Goal: Submit feedback/report problem

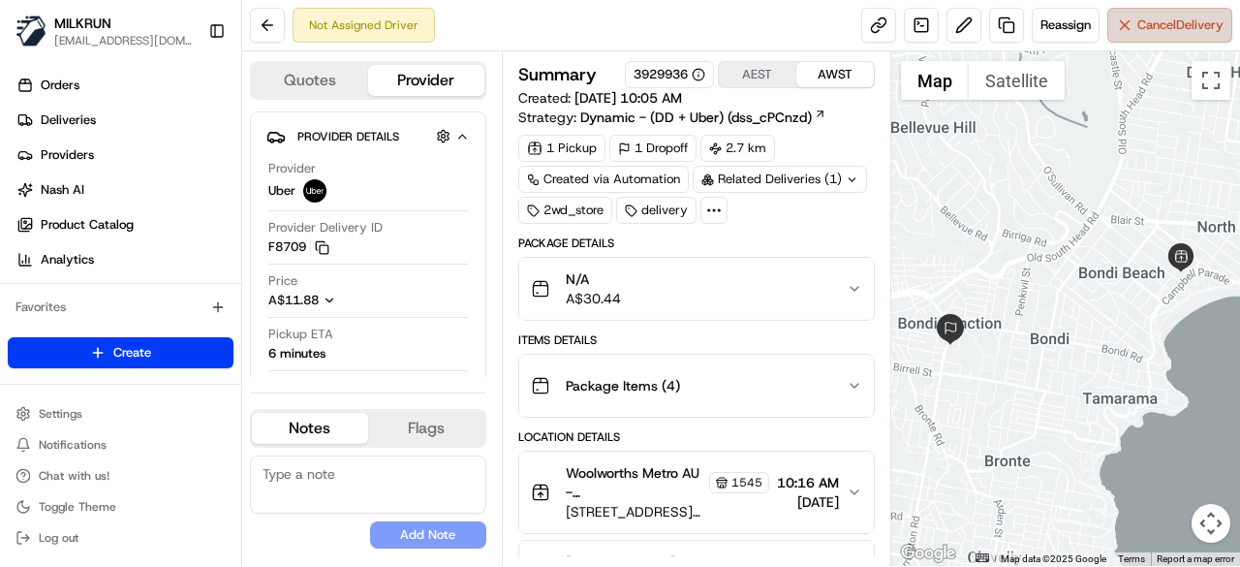
click at [1211, 36] on button "Cancel Delivery" at bounding box center [1169, 25] width 125 height 35
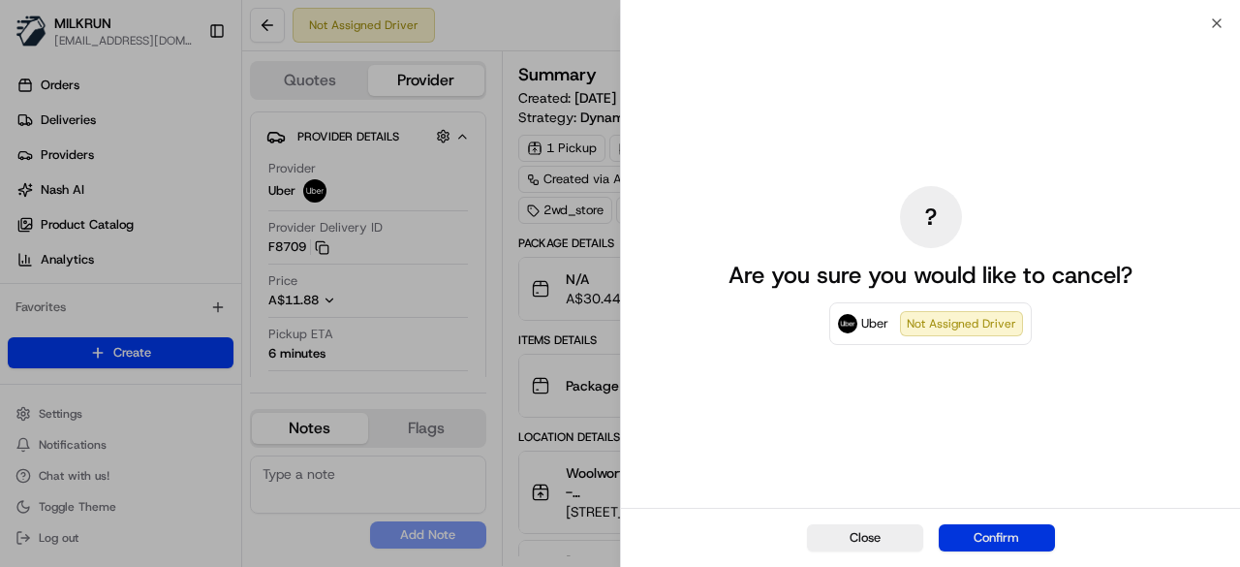
click at [996, 550] on button "Confirm" at bounding box center [997, 537] width 116 height 27
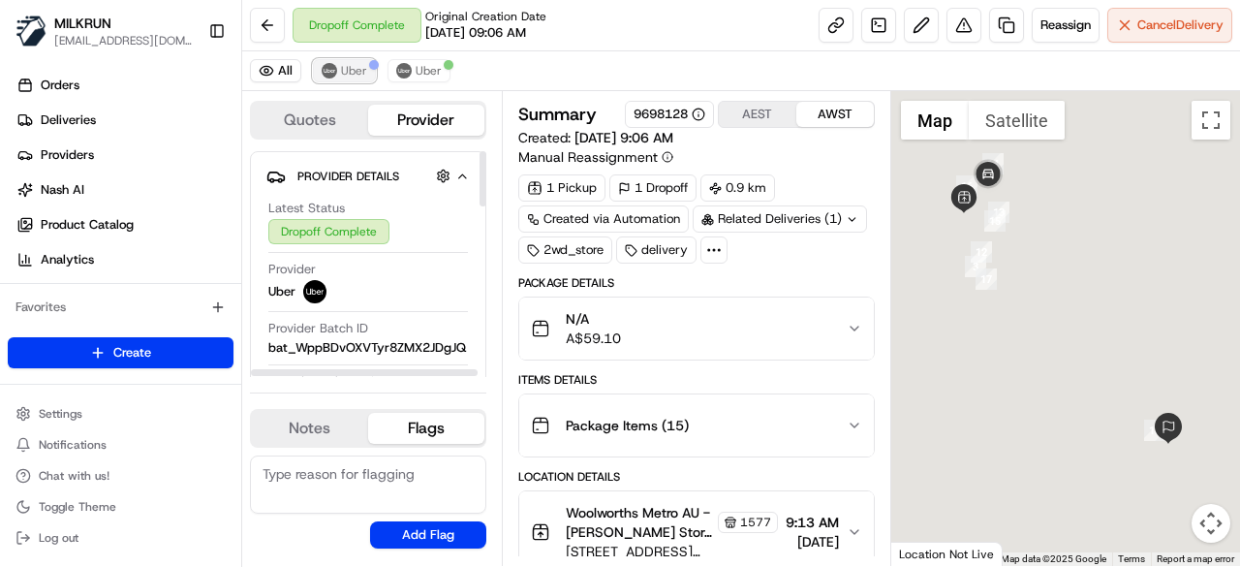
click at [357, 78] on button "Uber" at bounding box center [344, 70] width 63 height 23
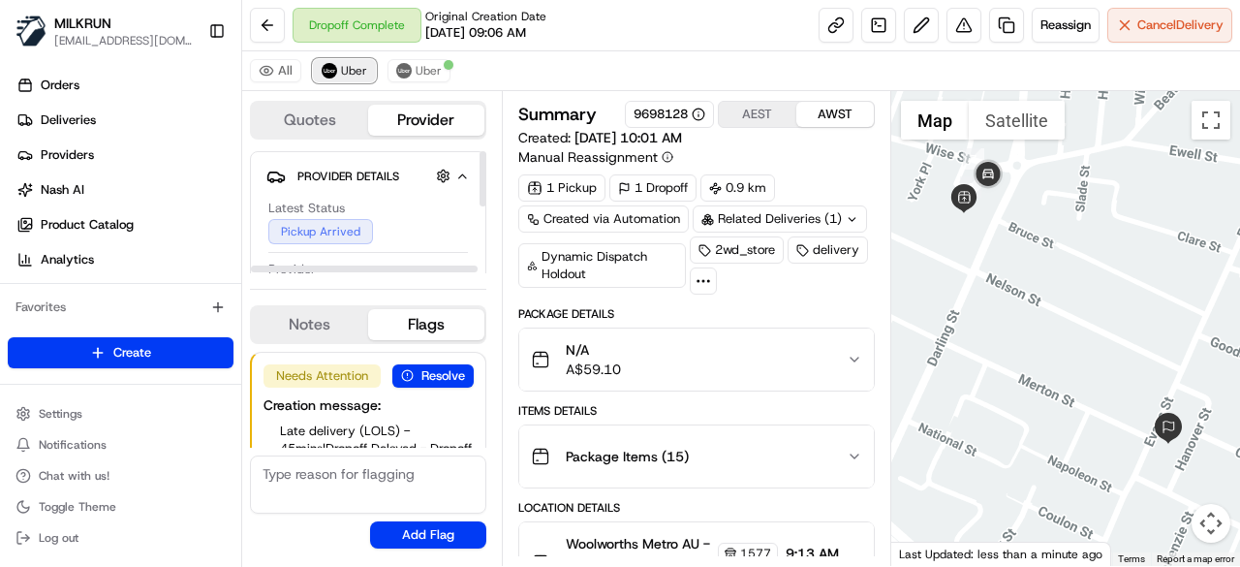
click at [356, 78] on button "Uber" at bounding box center [344, 70] width 63 height 23
click at [411, 71] on button "Uber" at bounding box center [419, 70] width 63 height 23
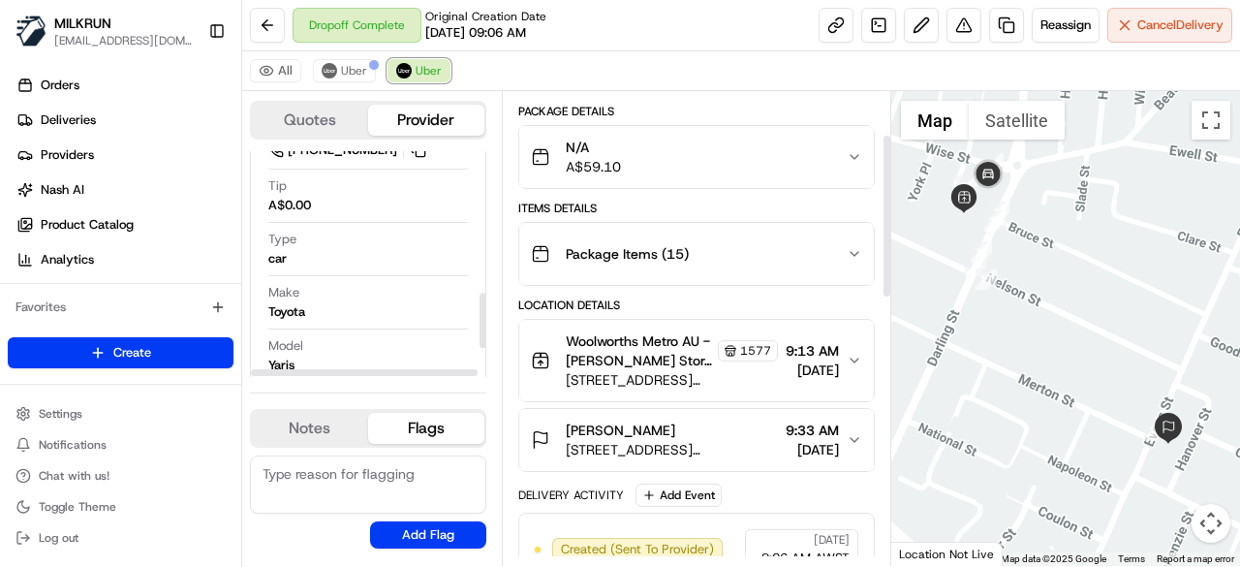
scroll to position [291, 0]
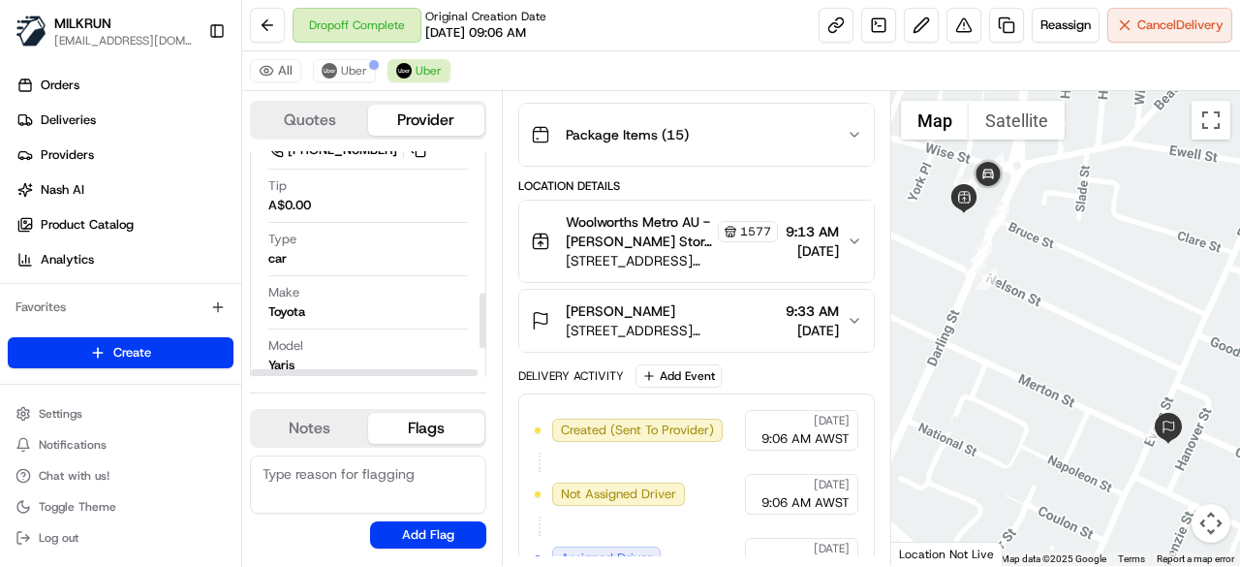
click at [346, 57] on div "All Uber Uber" at bounding box center [741, 71] width 998 height 40
click at [348, 69] on span "Uber" at bounding box center [354, 71] width 26 height 16
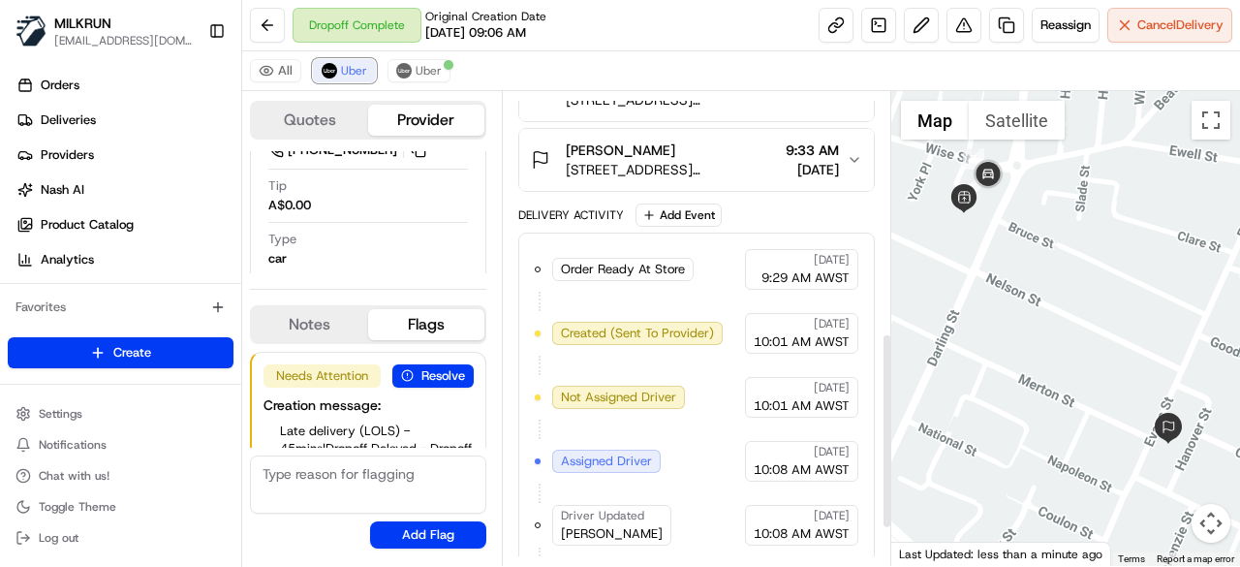
scroll to position [669, 0]
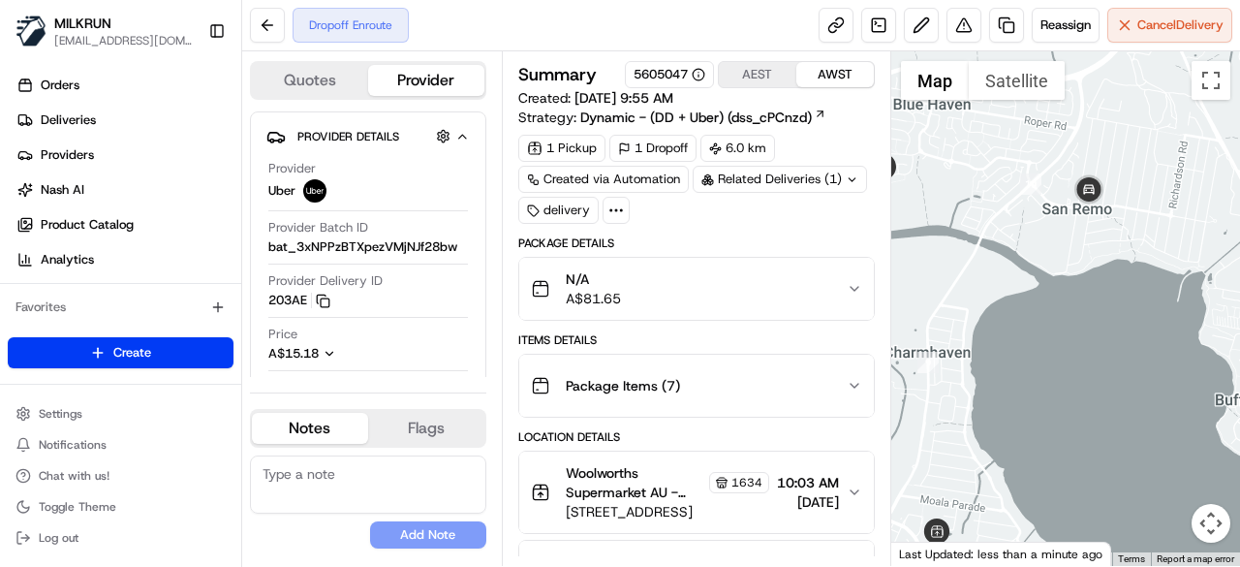
drag, startPoint x: 1039, startPoint y: 303, endPoint x: 950, endPoint y: 362, distance: 107.0
click at [950, 362] on div at bounding box center [1066, 308] width 350 height 514
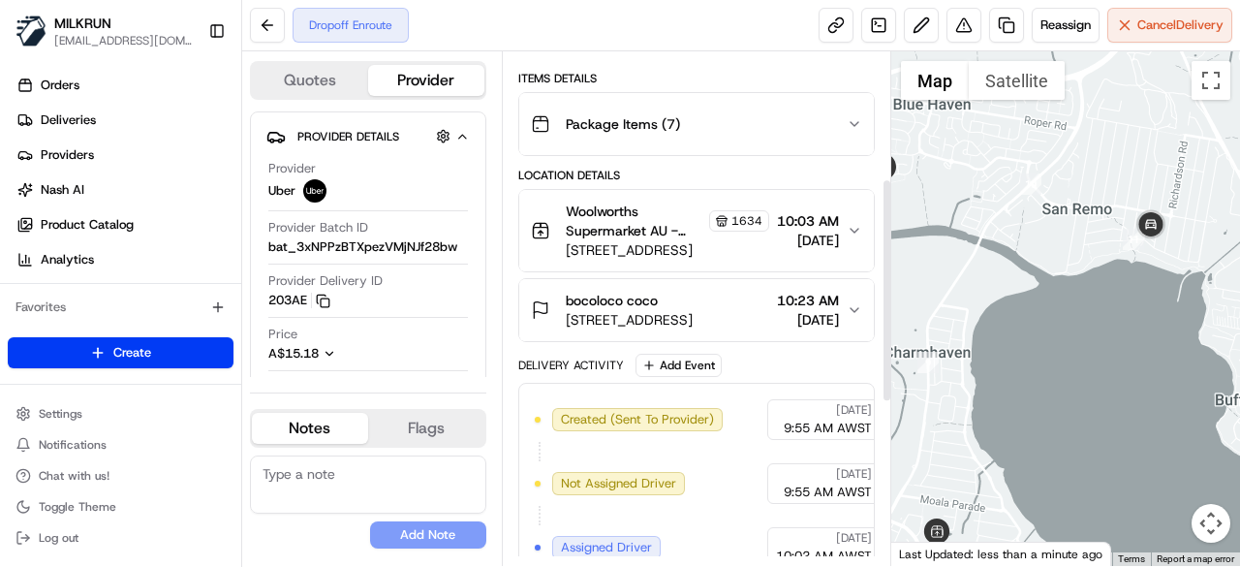
scroll to position [291, 0]
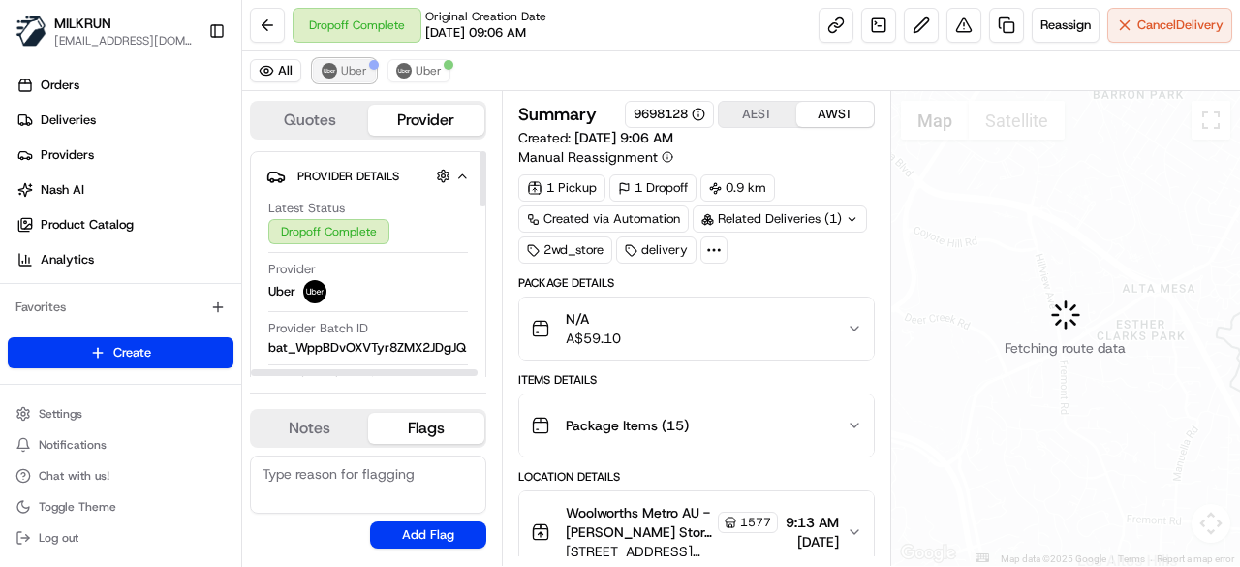
click at [345, 75] on span "Uber" at bounding box center [354, 71] width 26 height 16
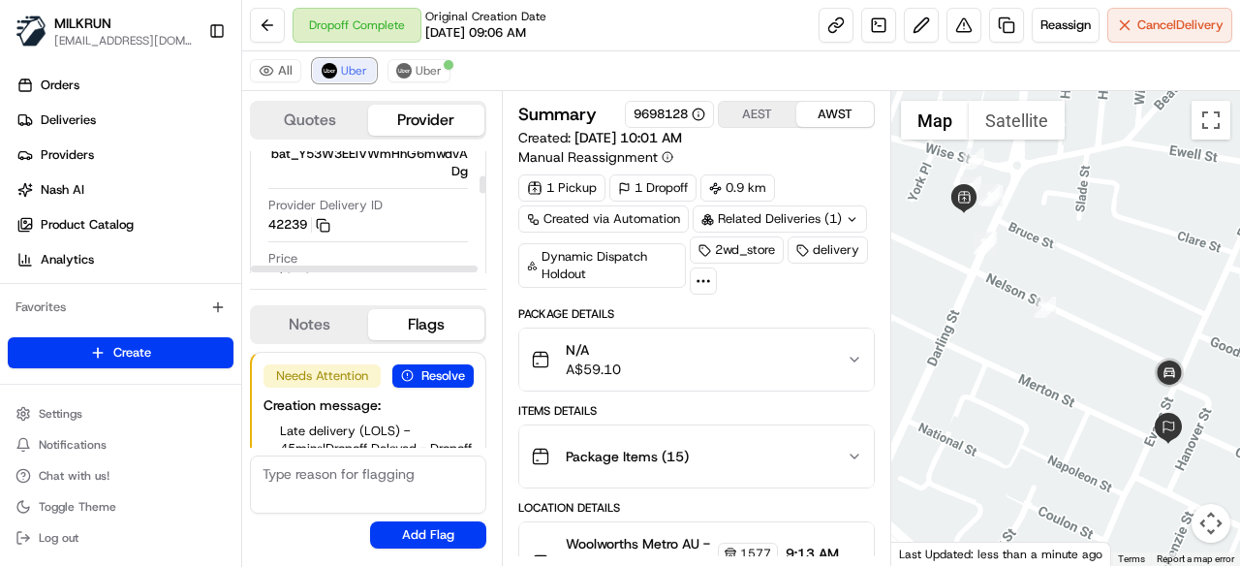
scroll to position [388, 0]
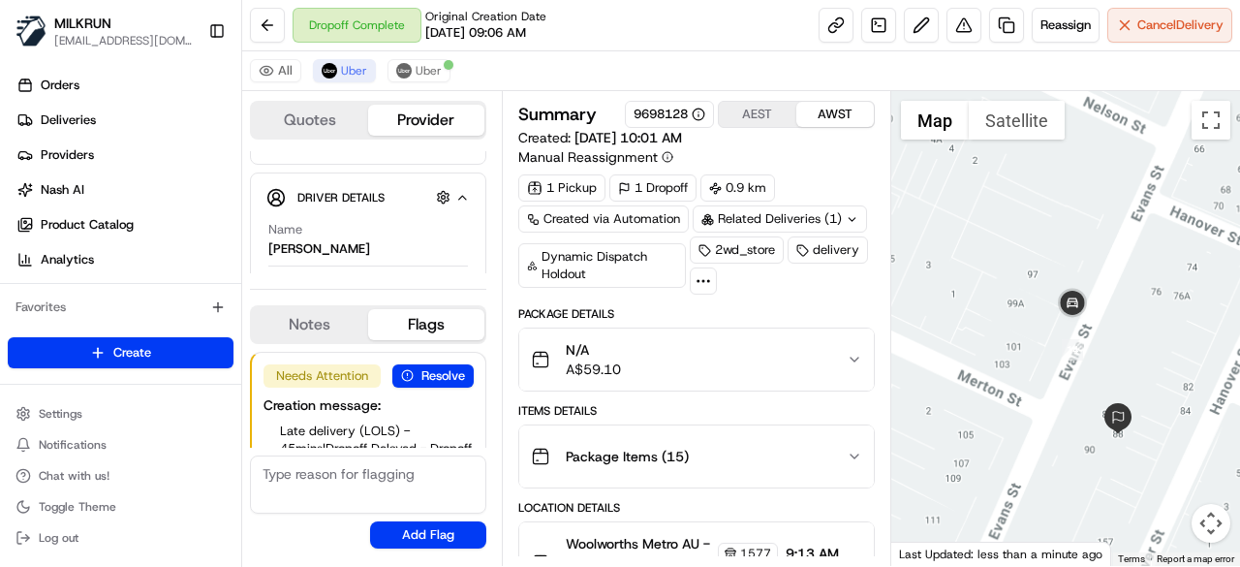
drag, startPoint x: 1151, startPoint y: 433, endPoint x: 1066, endPoint y: 385, distance: 98.1
click at [1067, 387] on div at bounding box center [1066, 328] width 350 height 475
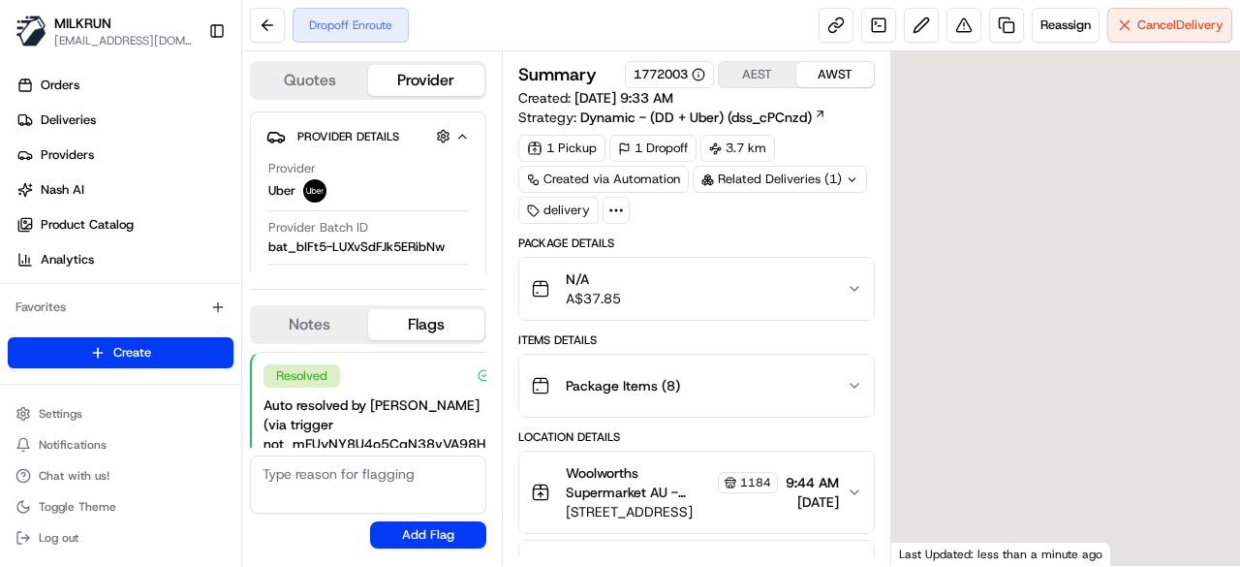
scroll to position [137, 0]
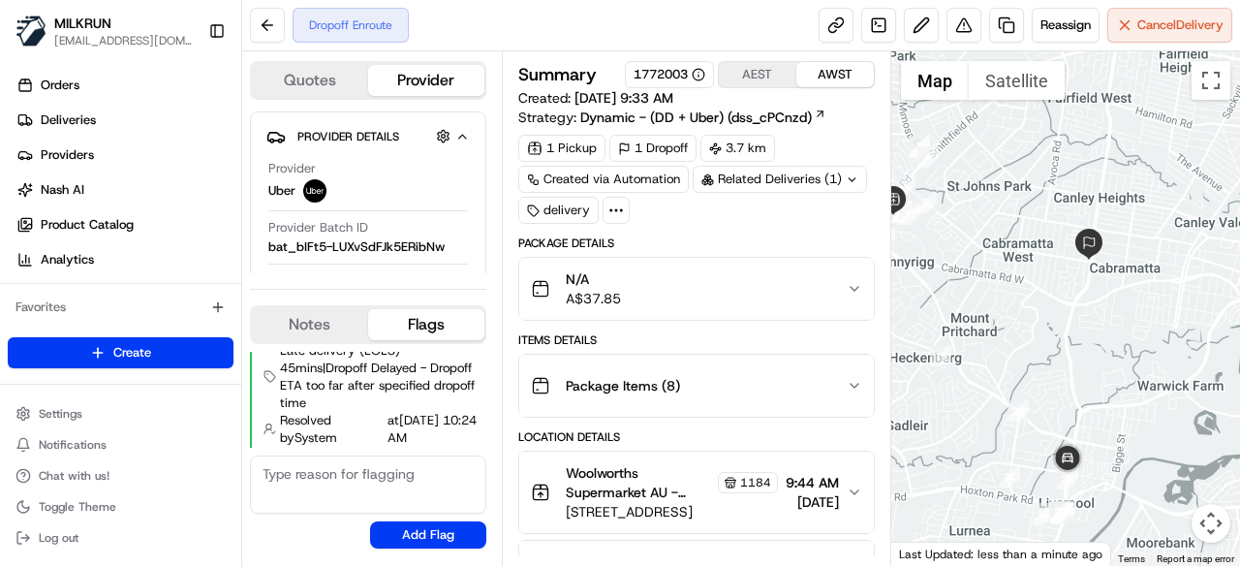
drag, startPoint x: 1057, startPoint y: 371, endPoint x: 1064, endPoint y: 395, distance: 25.2
click at [1056, 363] on div at bounding box center [1066, 308] width 350 height 514
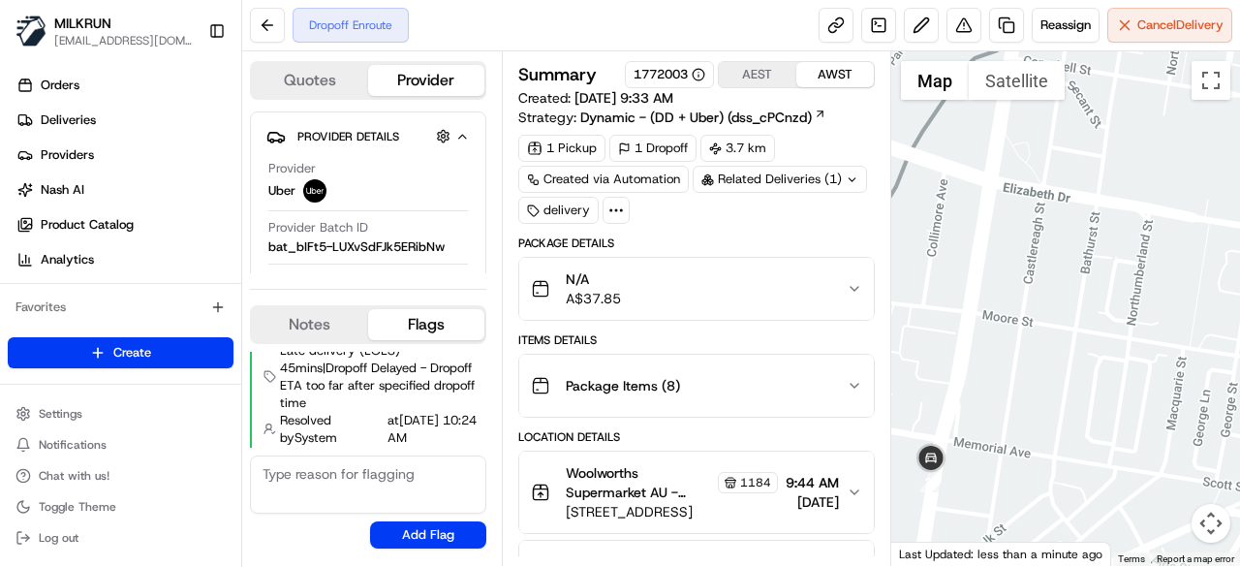
drag, startPoint x: 1004, startPoint y: 420, endPoint x: 986, endPoint y: 328, distance: 92.7
click at [991, 327] on div at bounding box center [1066, 308] width 350 height 514
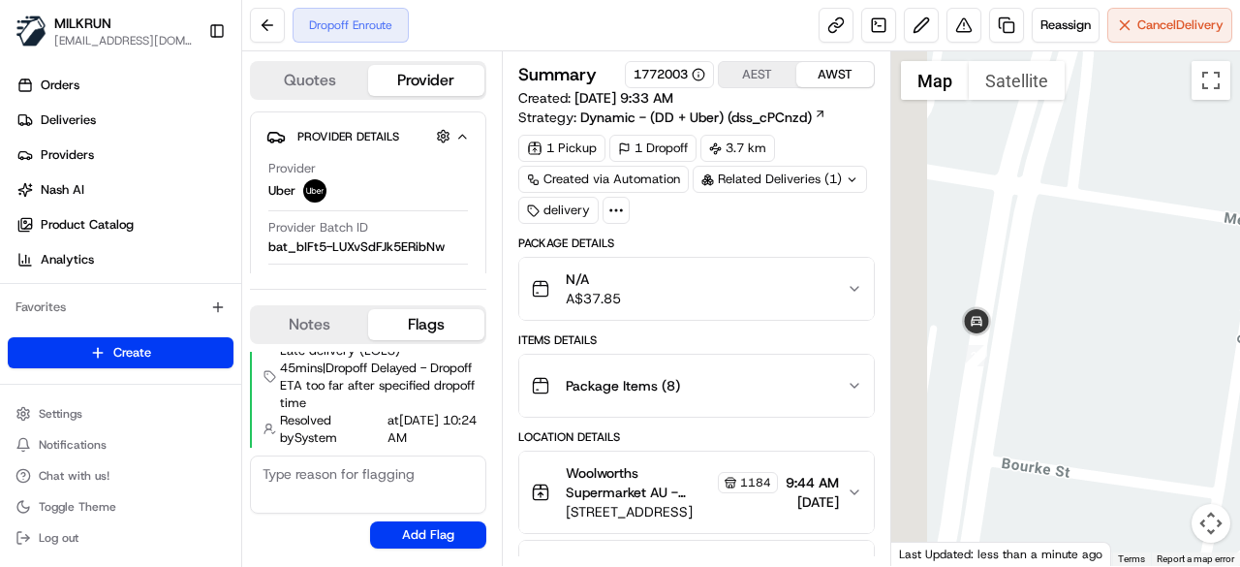
drag, startPoint x: 941, startPoint y: 350, endPoint x: 1060, endPoint y: 316, distance: 123.9
click at [1060, 316] on div at bounding box center [1066, 308] width 350 height 514
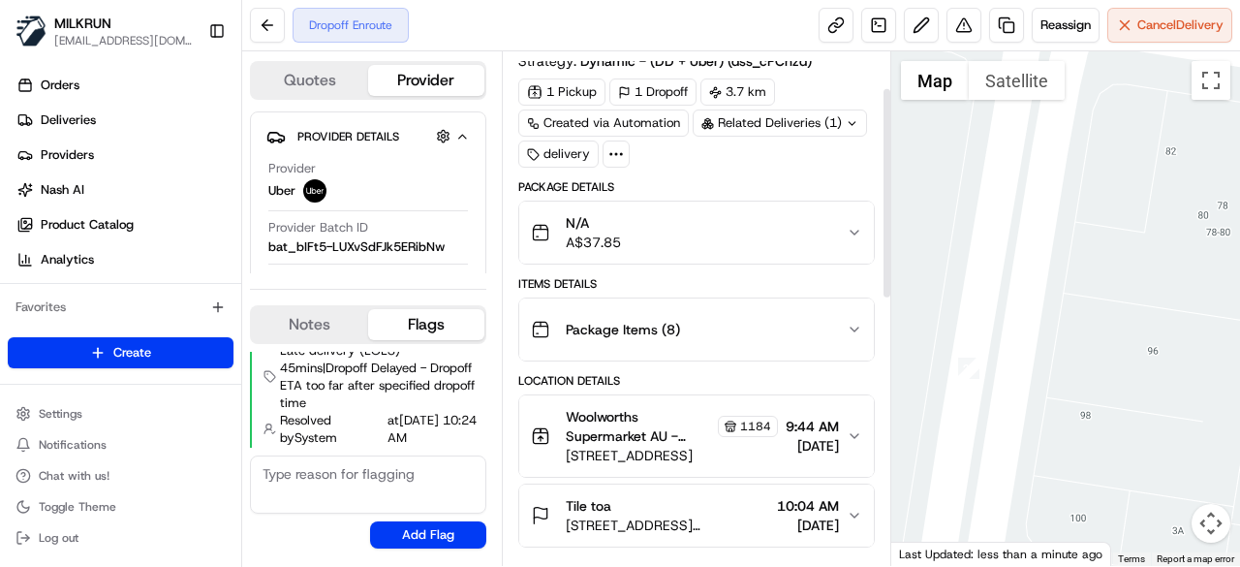
scroll to position [194, 0]
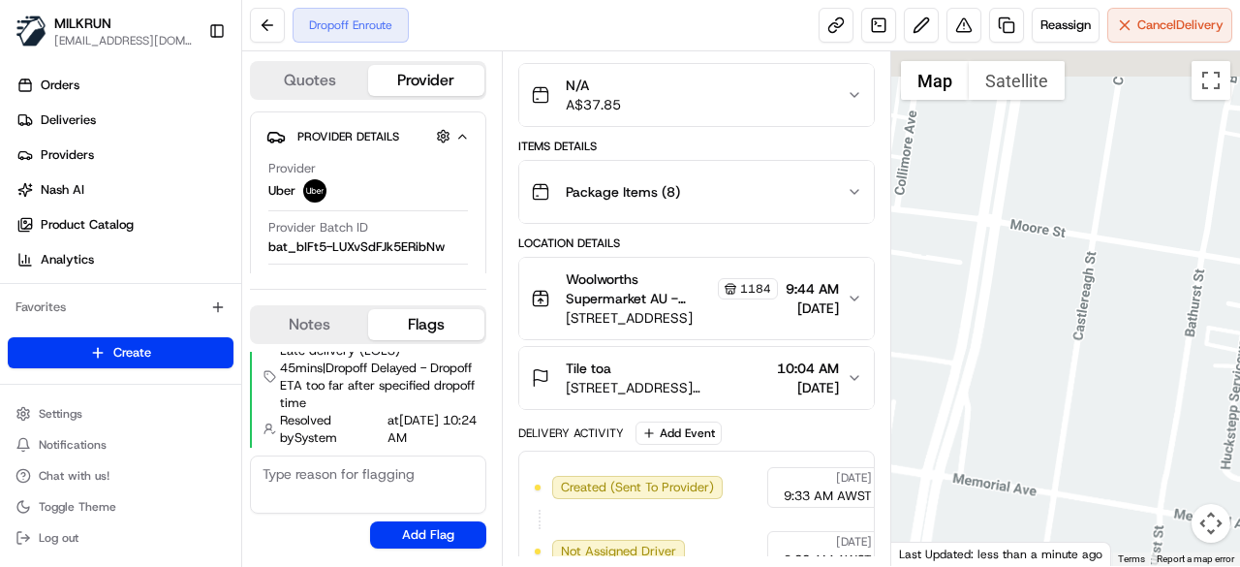
drag, startPoint x: 1050, startPoint y: 208, endPoint x: 944, endPoint y: 491, distance: 302.3
click at [942, 516] on div at bounding box center [1066, 308] width 350 height 514
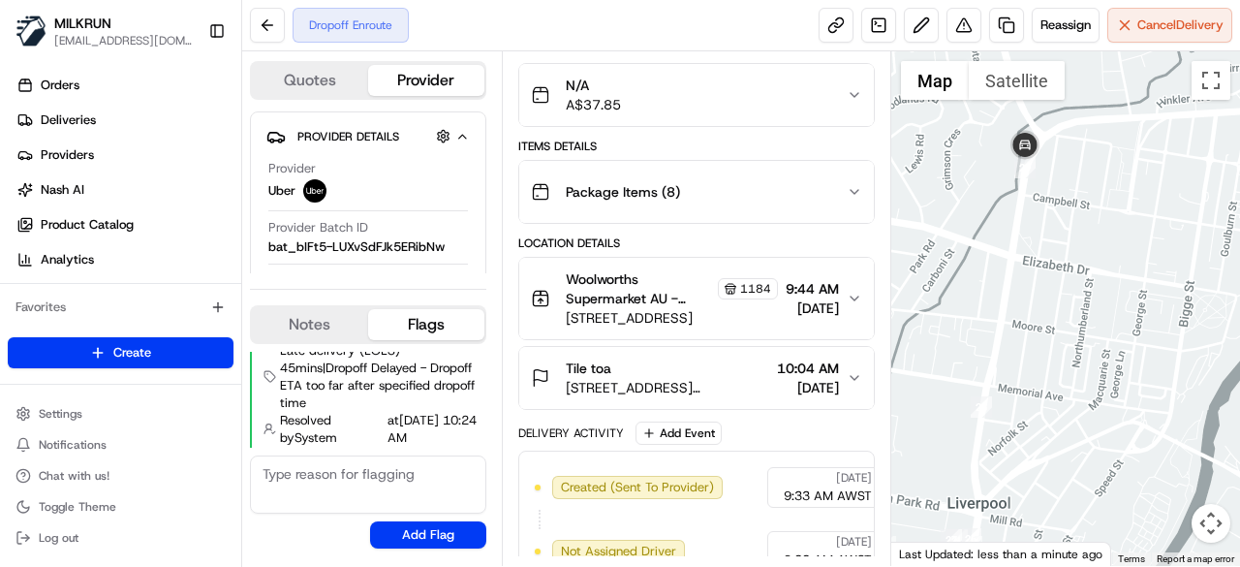
drag, startPoint x: 1024, startPoint y: 250, endPoint x: 1002, endPoint y: 431, distance: 182.5
click at [1002, 431] on div at bounding box center [1066, 308] width 350 height 514
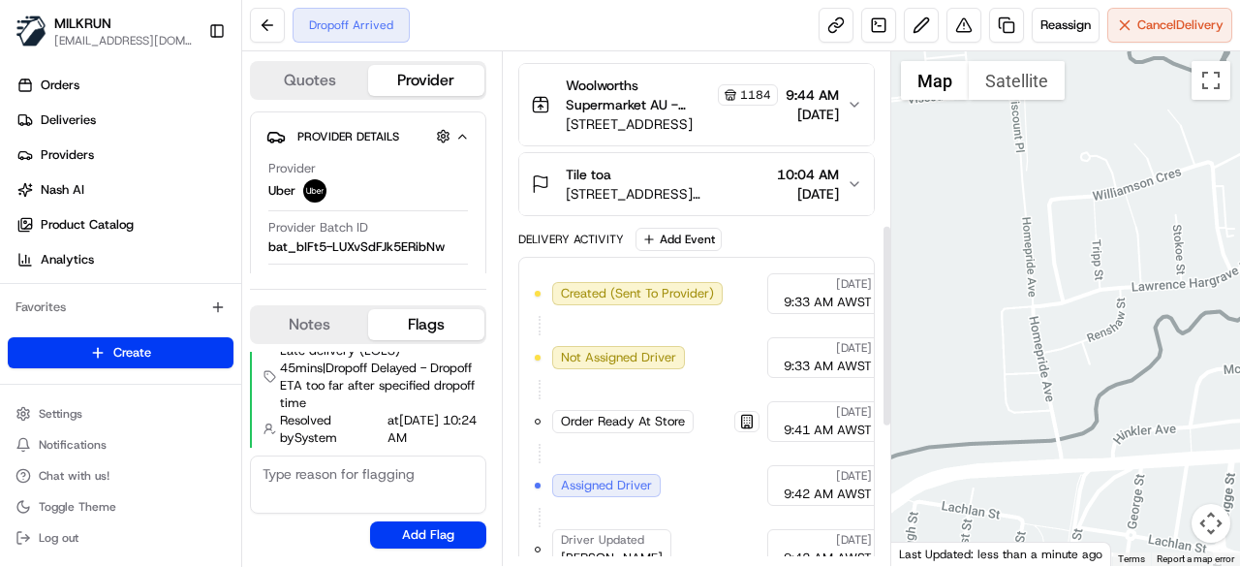
scroll to position [581, 0]
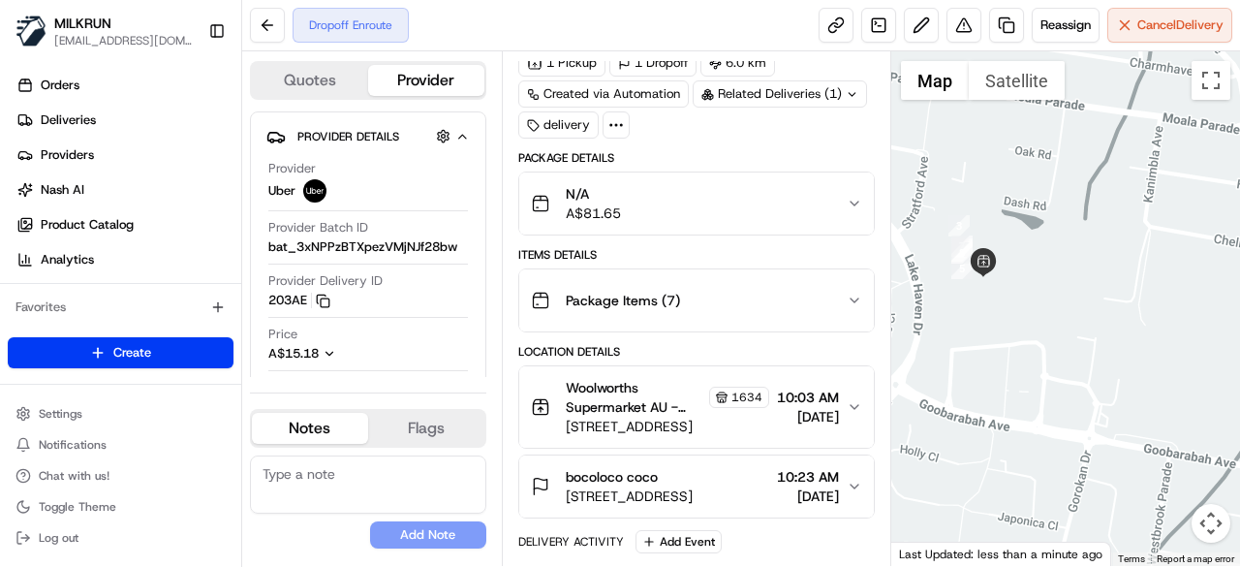
scroll to position [194, 0]
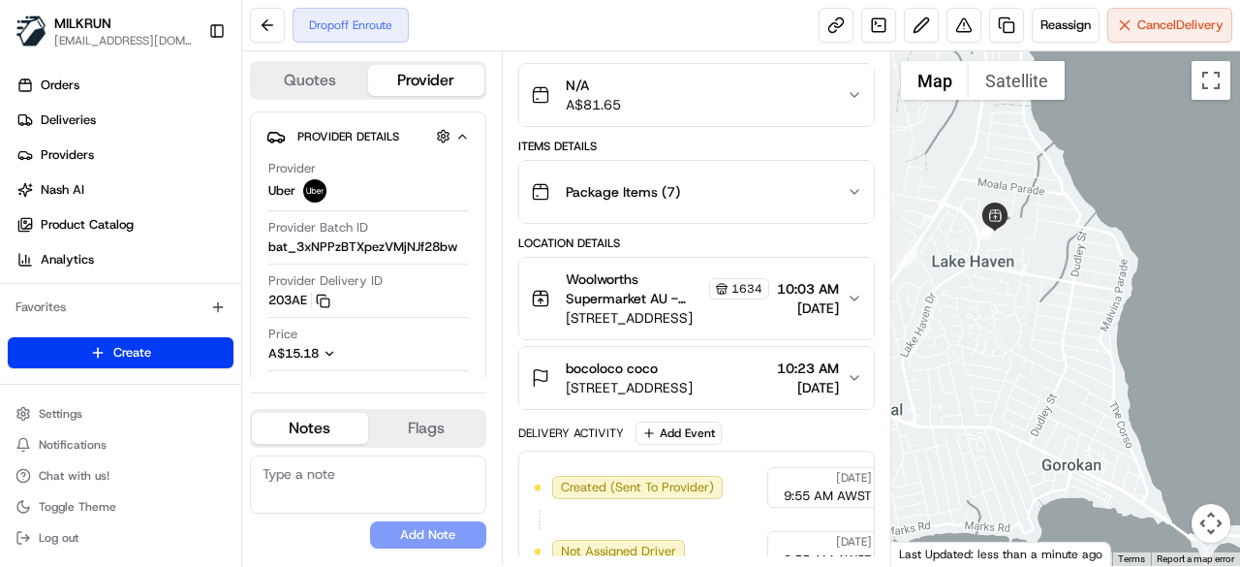
drag, startPoint x: 946, startPoint y: 416, endPoint x: 992, endPoint y: 274, distance: 148.9
click at [992, 274] on div at bounding box center [1066, 308] width 350 height 514
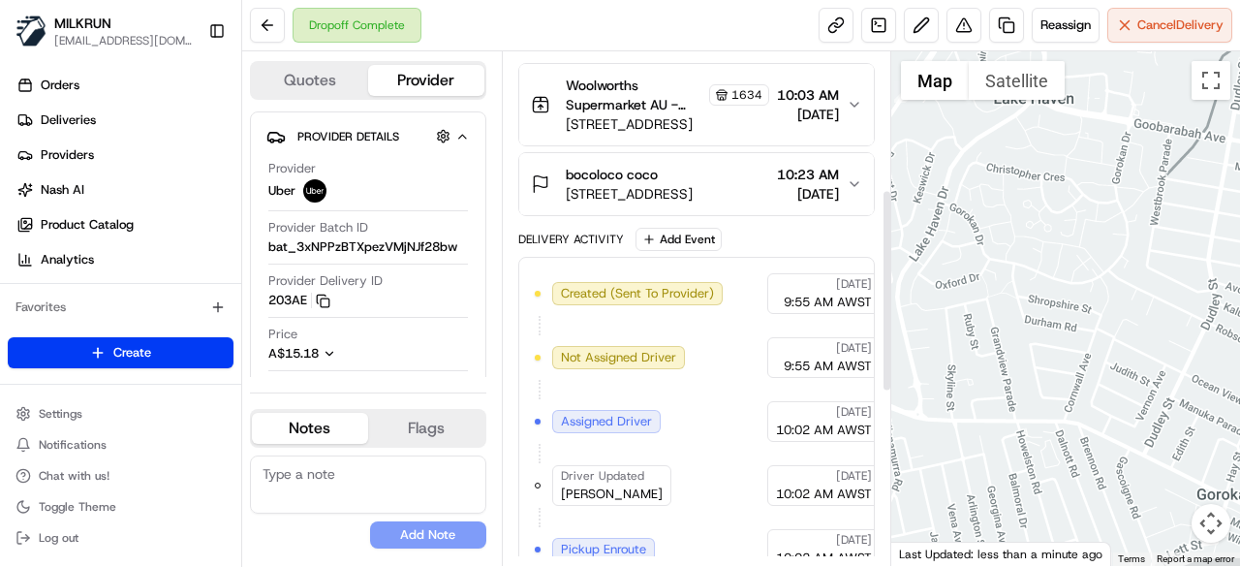
scroll to position [291, 0]
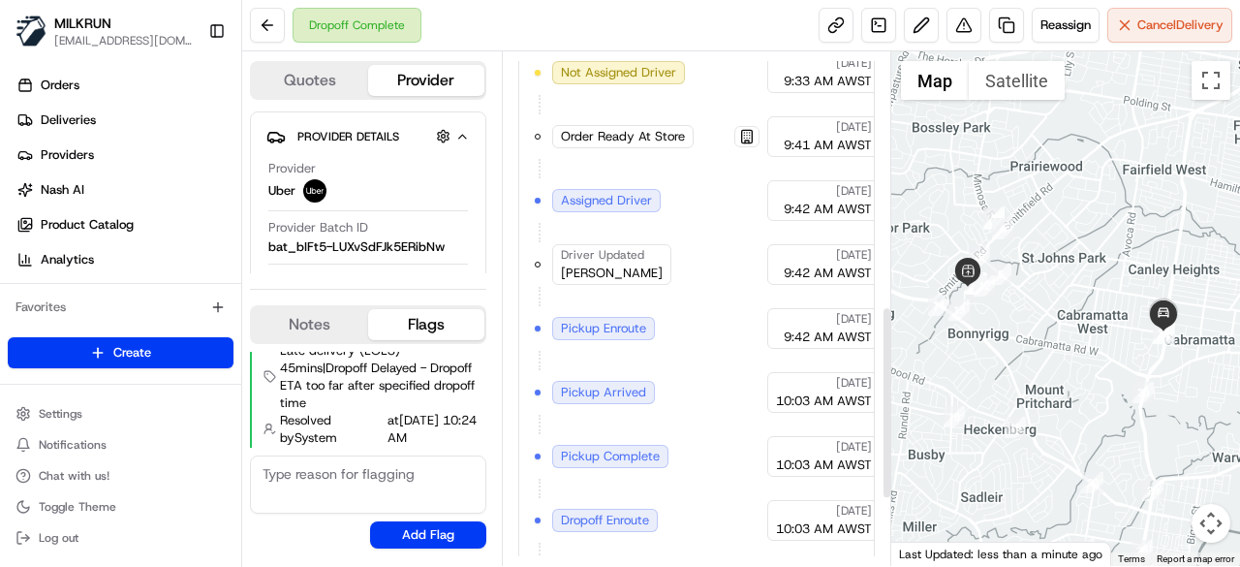
scroll to position [678, 0]
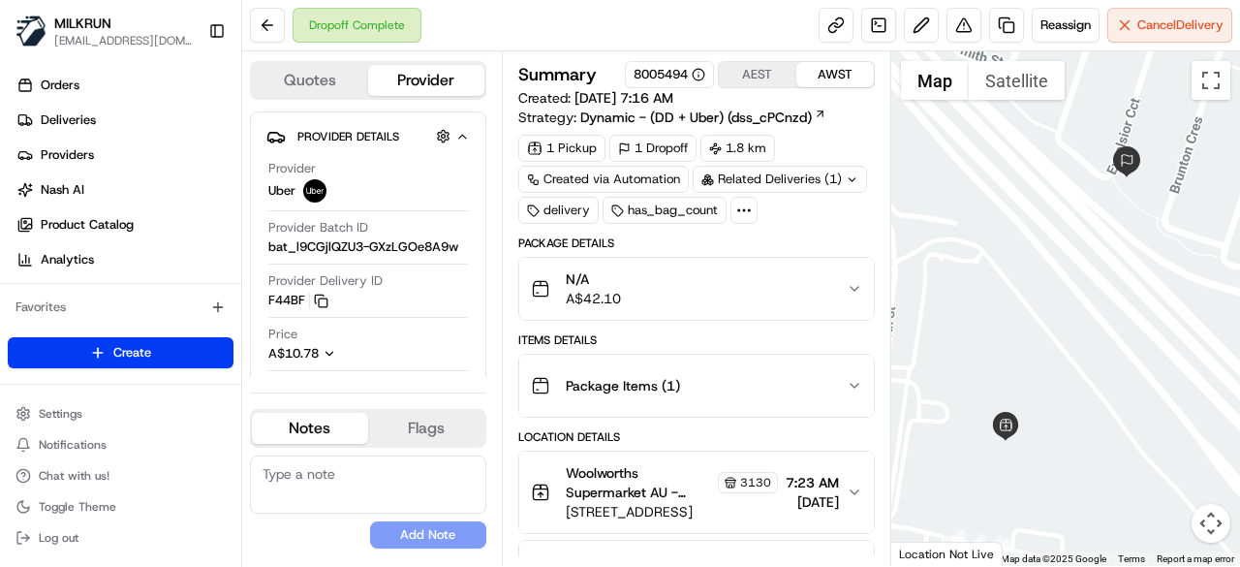
scroll to position [97, 0]
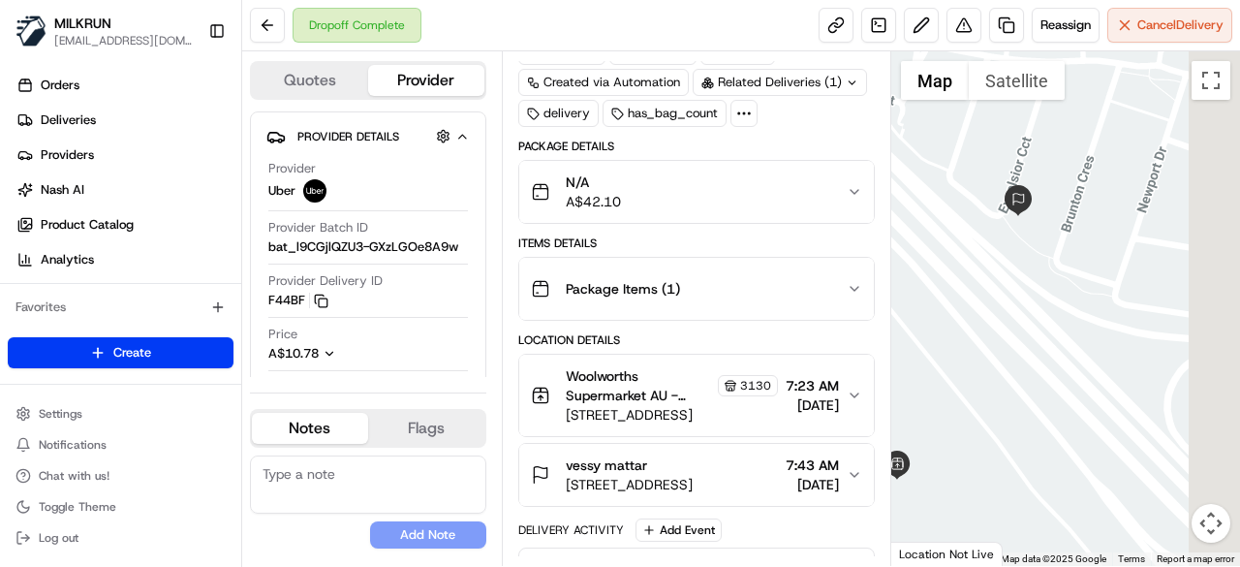
drag, startPoint x: 1150, startPoint y: 295, endPoint x: 1031, endPoint y: 338, distance: 126.9
click at [1031, 338] on div at bounding box center [1066, 308] width 350 height 514
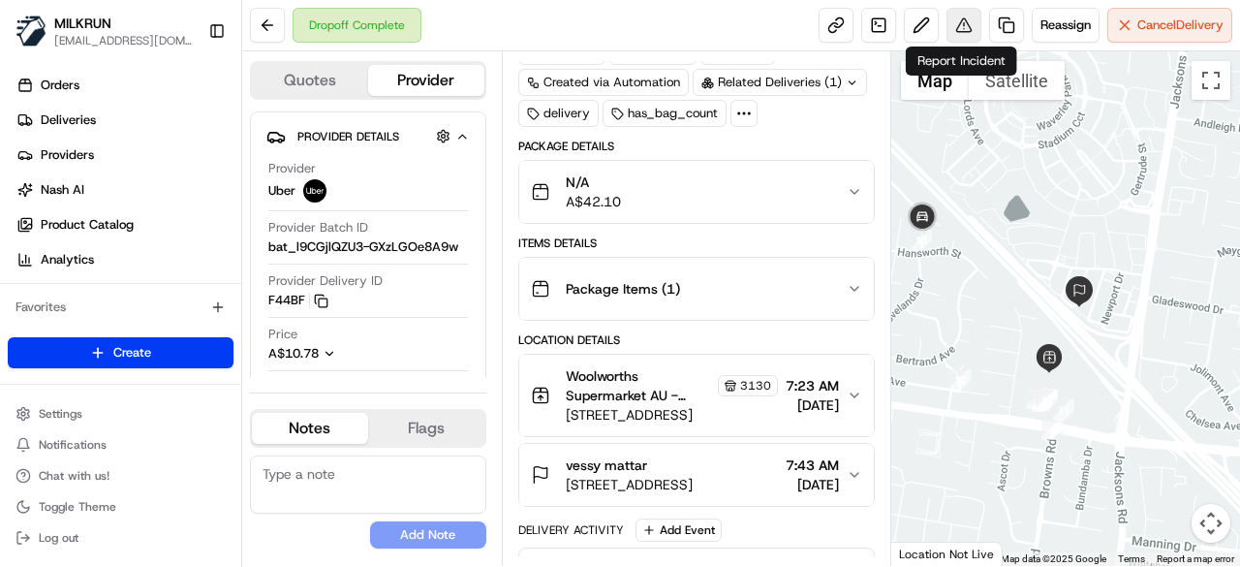
click at [969, 28] on button at bounding box center [964, 25] width 35 height 35
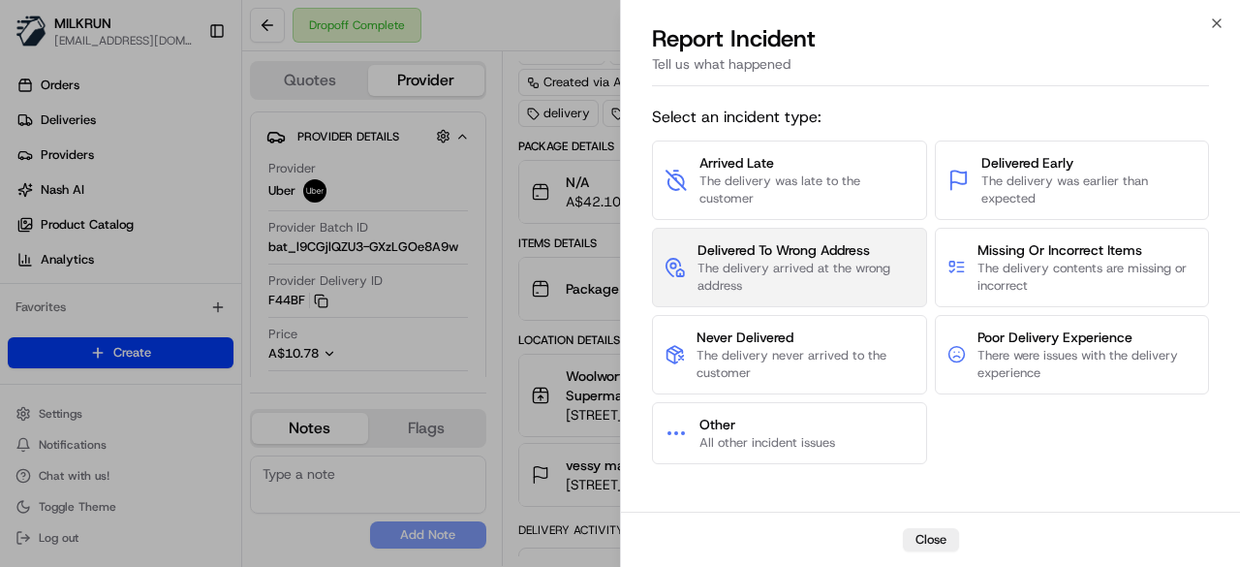
click at [747, 282] on span "The delivery arrived at the wrong address" at bounding box center [806, 277] width 217 height 35
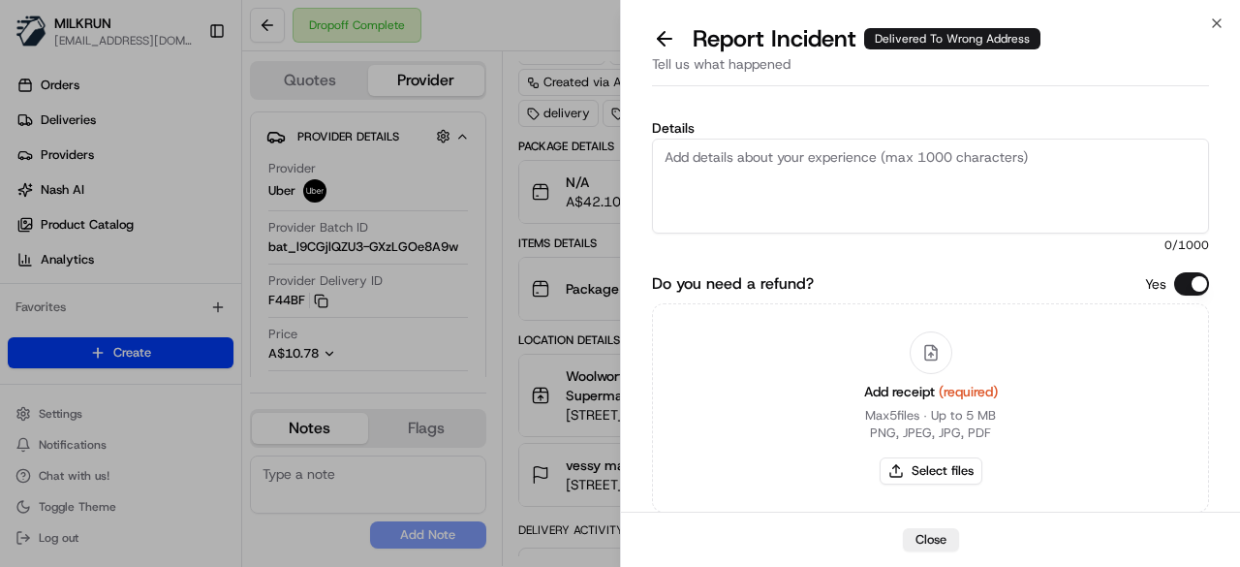
click at [749, 177] on textarea "Details" at bounding box center [930, 186] width 557 height 95
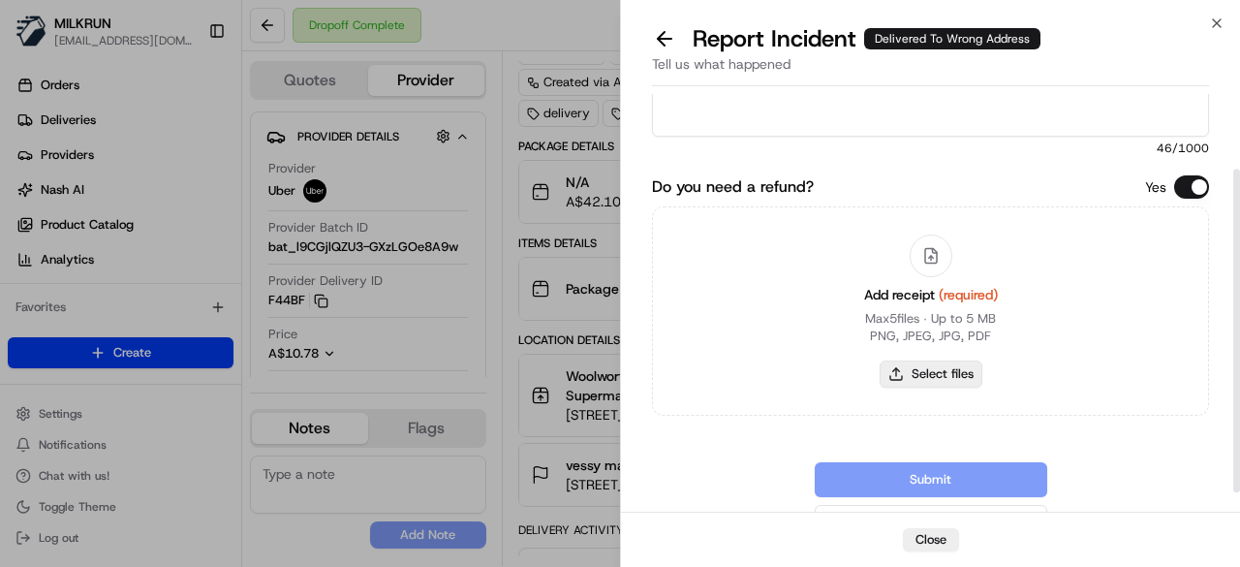
type textarea "Order was not delivered to the correct address"
click at [941, 373] on button "Select files" at bounding box center [931, 373] width 103 height 27
type input "C:\fakepath\Screenshot 2025-08-20 113022.png"
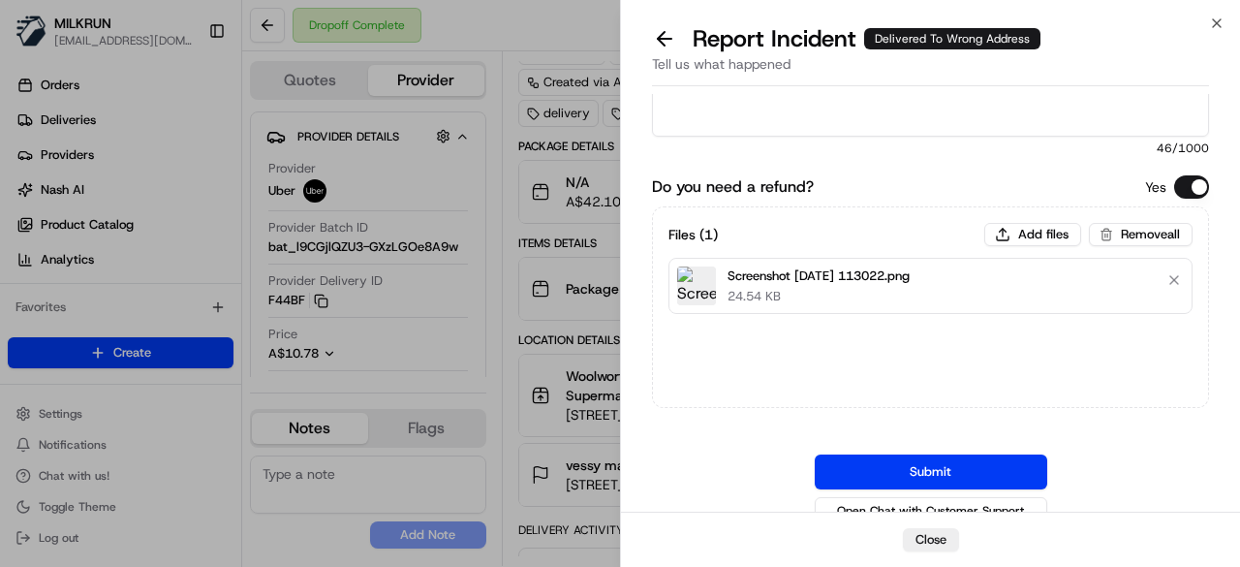
click at [924, 476] on button "Submit" at bounding box center [931, 471] width 233 height 35
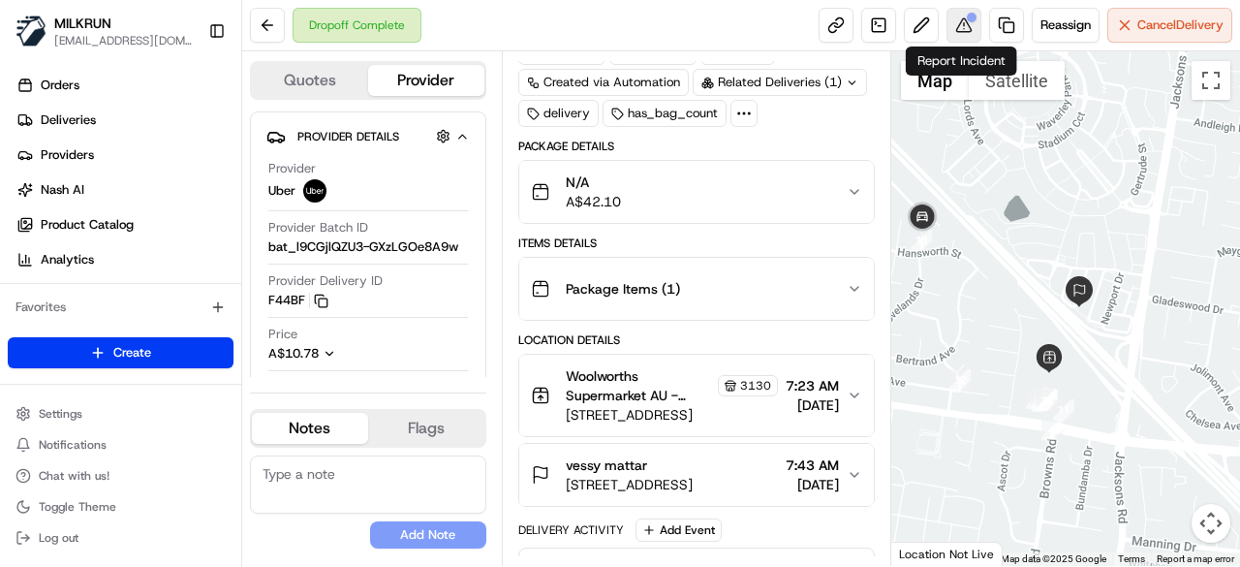
click at [955, 33] on button at bounding box center [964, 25] width 35 height 35
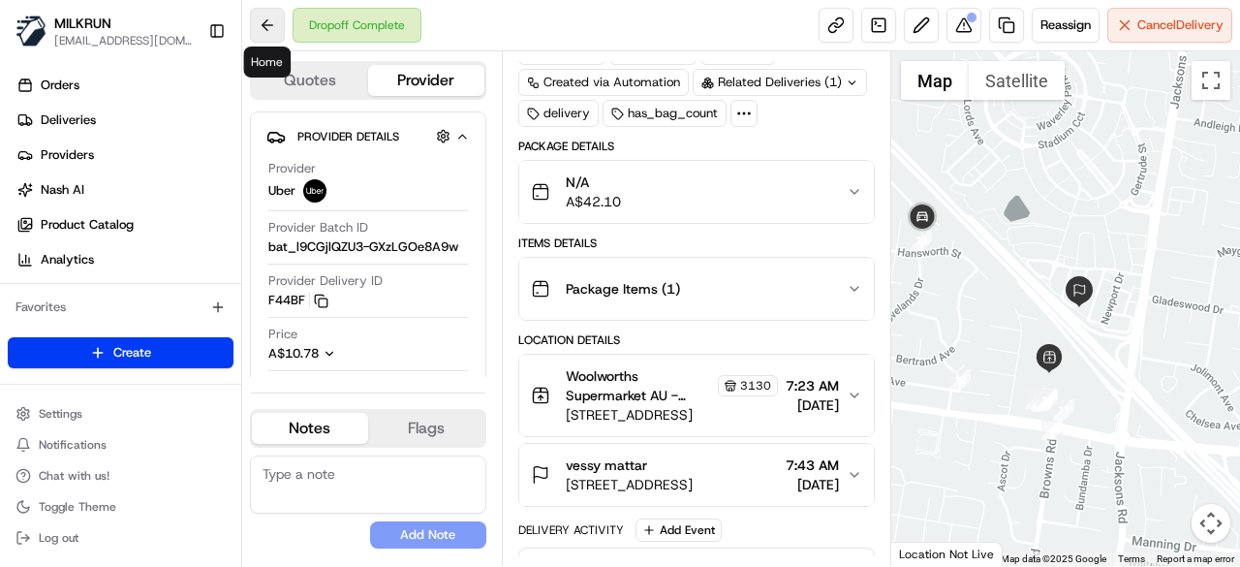
click at [264, 24] on button at bounding box center [267, 25] width 35 height 35
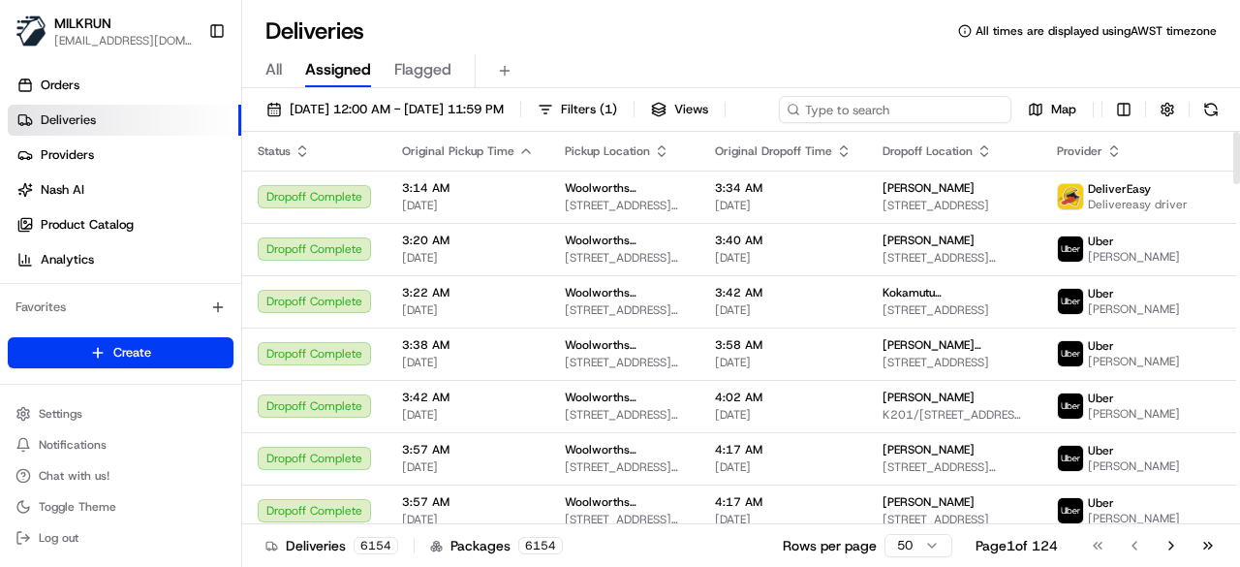
click at [906, 112] on div "20/08/2025 12:00 AM - 20/08/2025 11:59 PM Filters ( 1 ) Views Map" at bounding box center [741, 114] width 998 height 36
paste input "vessy mattar"
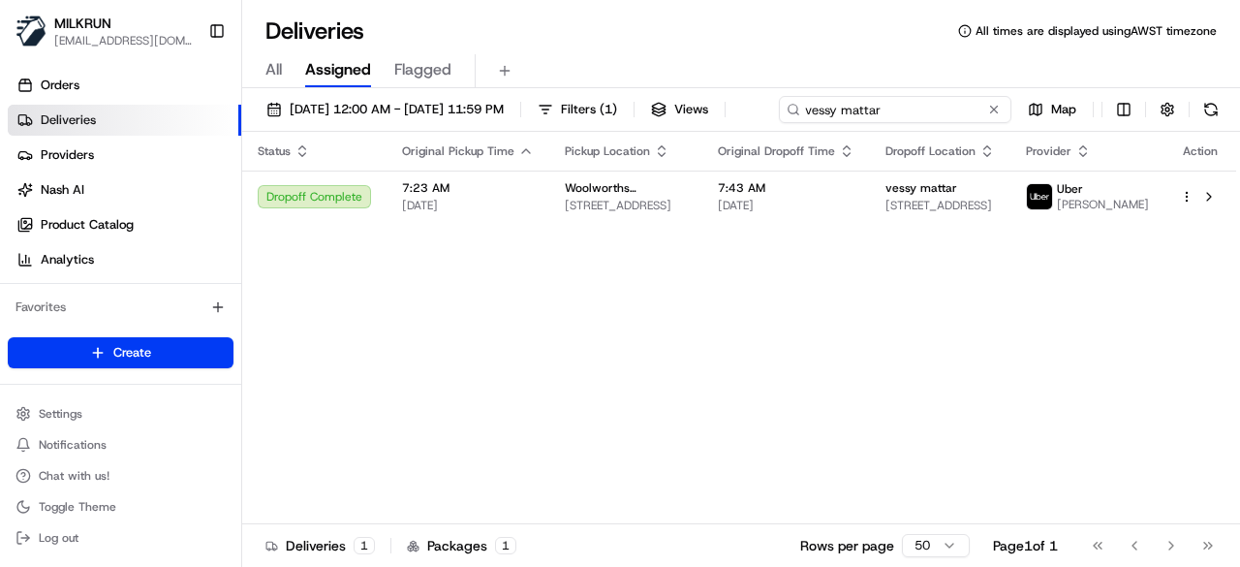
click at [779, 123] on input "vessy mattar" at bounding box center [895, 109] width 233 height 27
paste input "f412fafc-e458-4e99-996d-bea62a4d0c40"
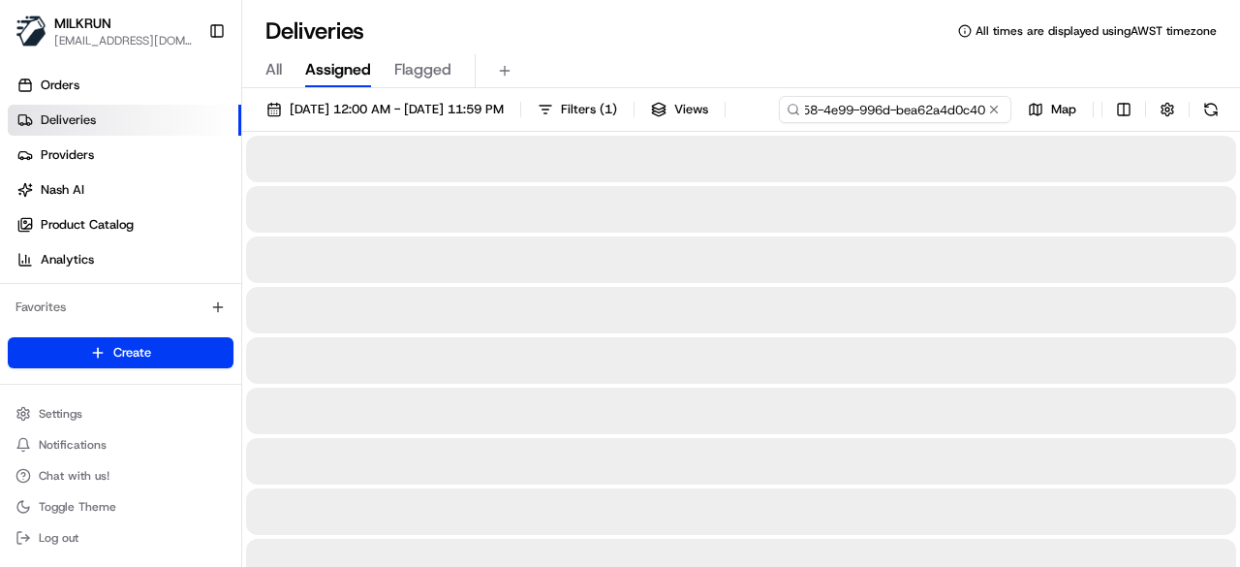
type input "f412fafc-e458-4e99-996d-bea62a4d0c40"
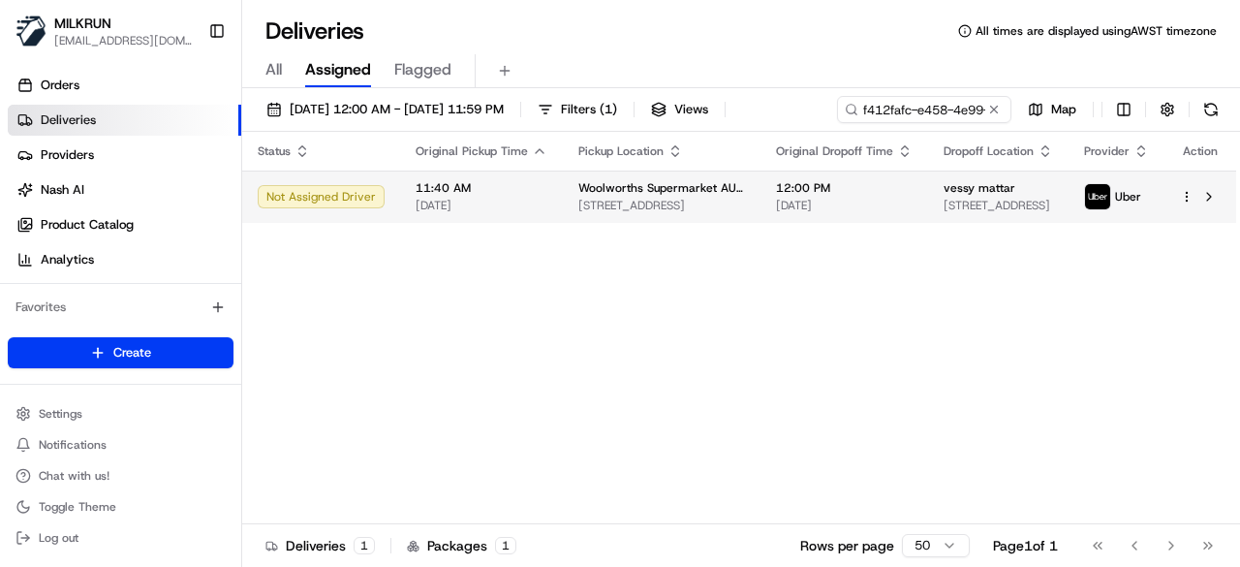
click at [621, 229] on body "MILKRUN pmonzon@woolworths.com.au Toggle Sidebar Orders Deliveries Providers Na…" at bounding box center [620, 283] width 1240 height 567
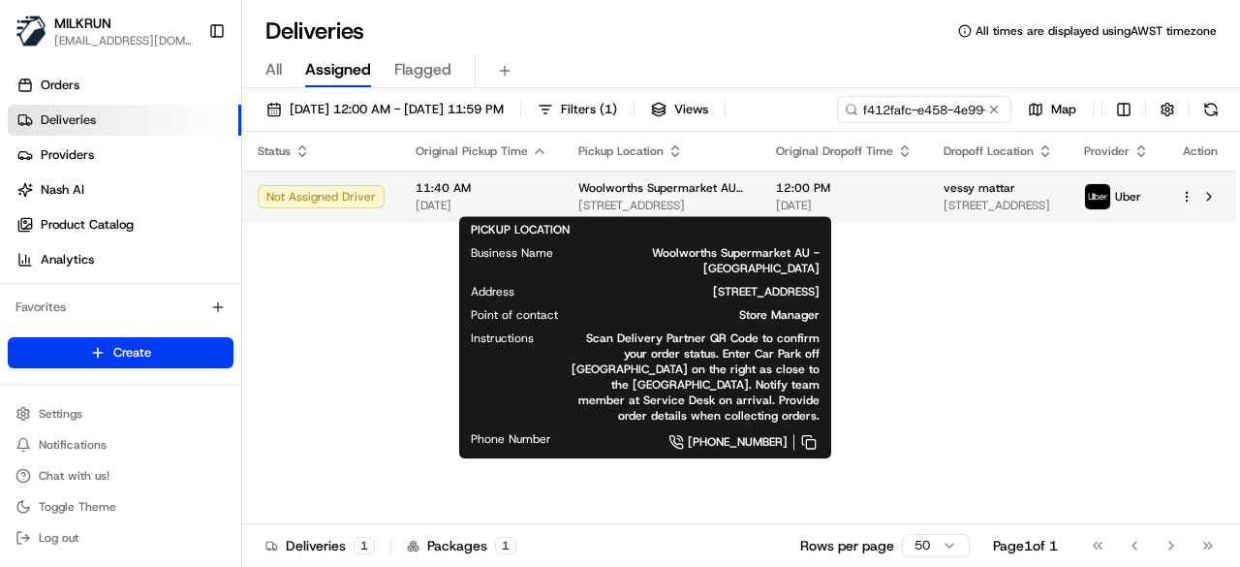
click at [761, 199] on td "12:00 PM 20/08/2025" at bounding box center [845, 197] width 168 height 52
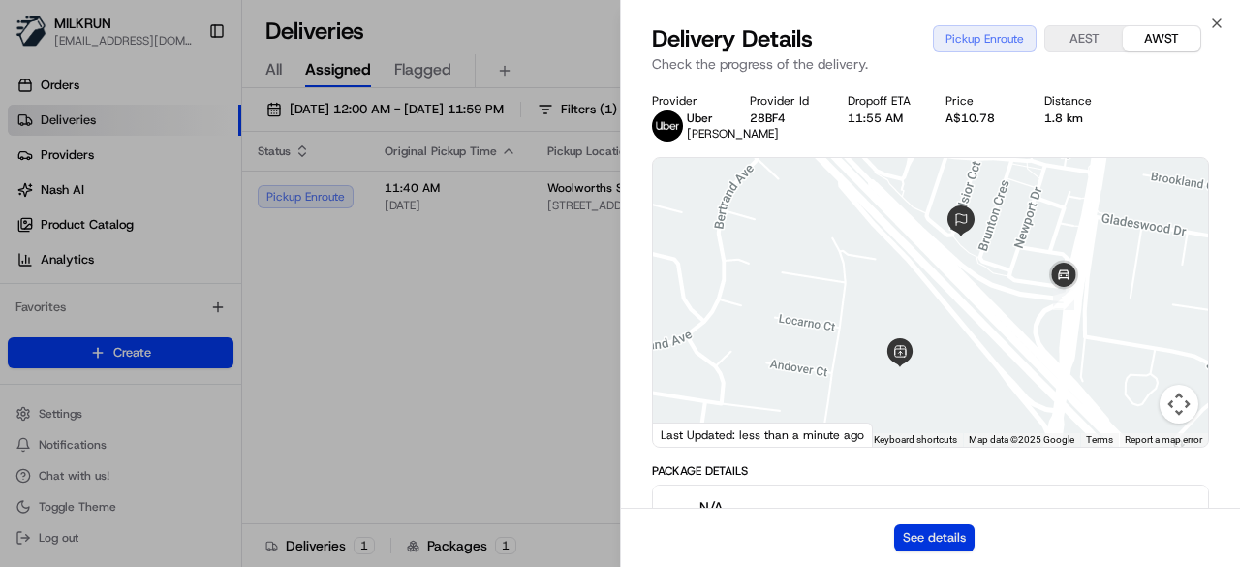
click at [919, 529] on button "See details" at bounding box center [934, 537] width 80 height 27
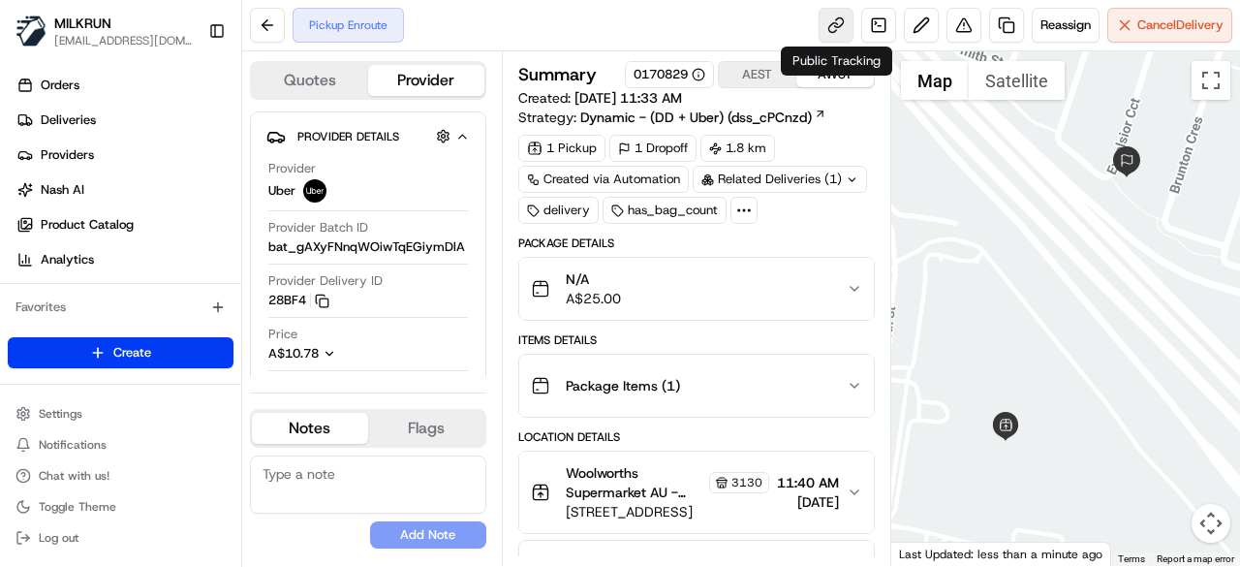
click at [828, 20] on link at bounding box center [836, 25] width 35 height 35
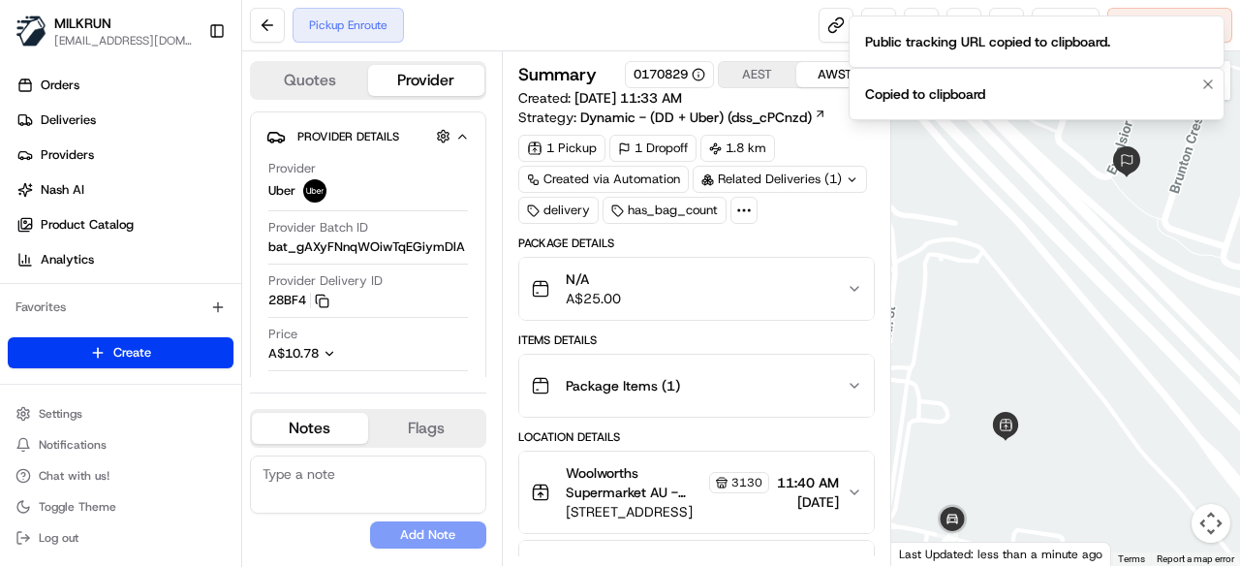
click at [893, 99] on div "Copied to clipboard" at bounding box center [925, 93] width 120 height 19
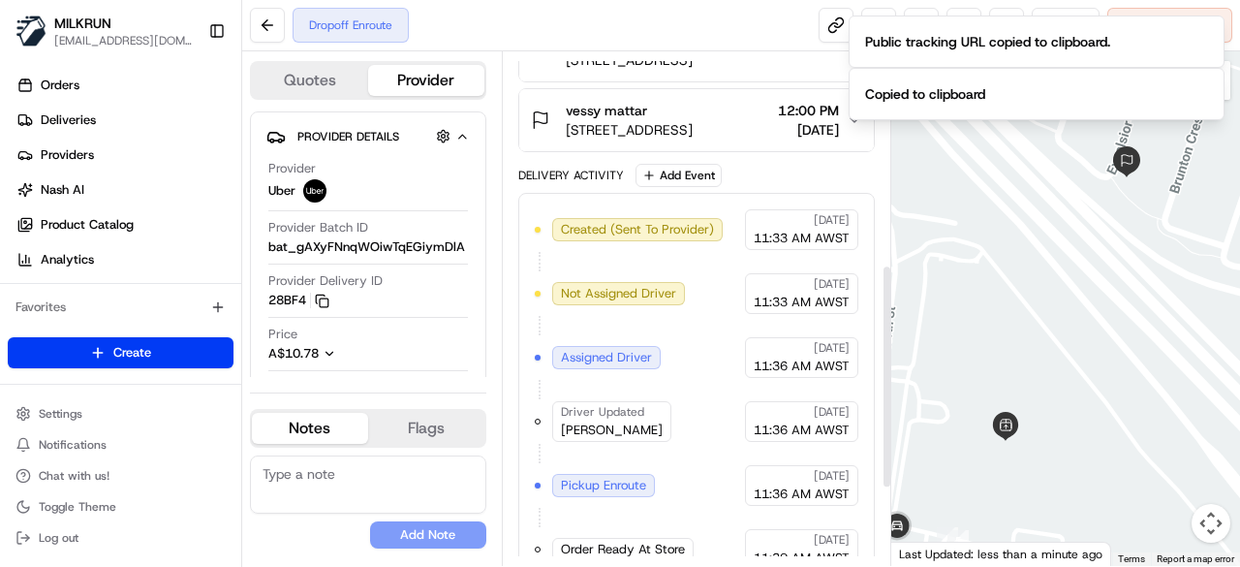
scroll to position [484, 0]
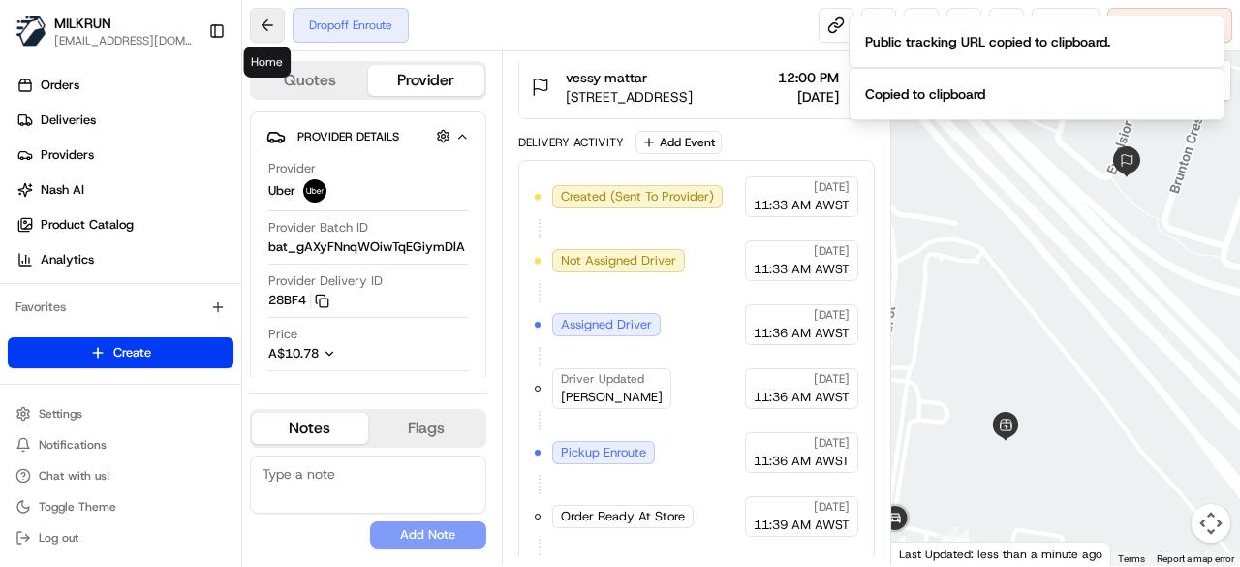
click at [252, 30] on button at bounding box center [267, 25] width 35 height 35
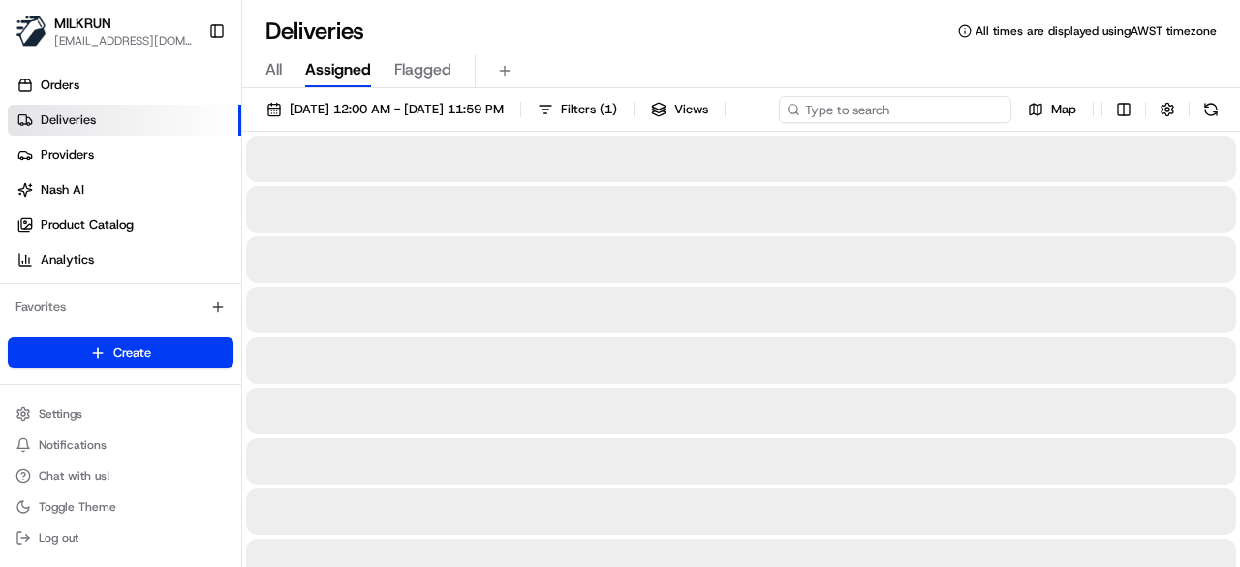
click at [871, 109] on div "[DATE] 12:00 AM - [DATE] 11:59 PM Filters ( 1 ) Views Map" at bounding box center [741, 114] width 998 height 36
paste input "8ff6598a-1bae-4a69-a015-316b94e3f0da"
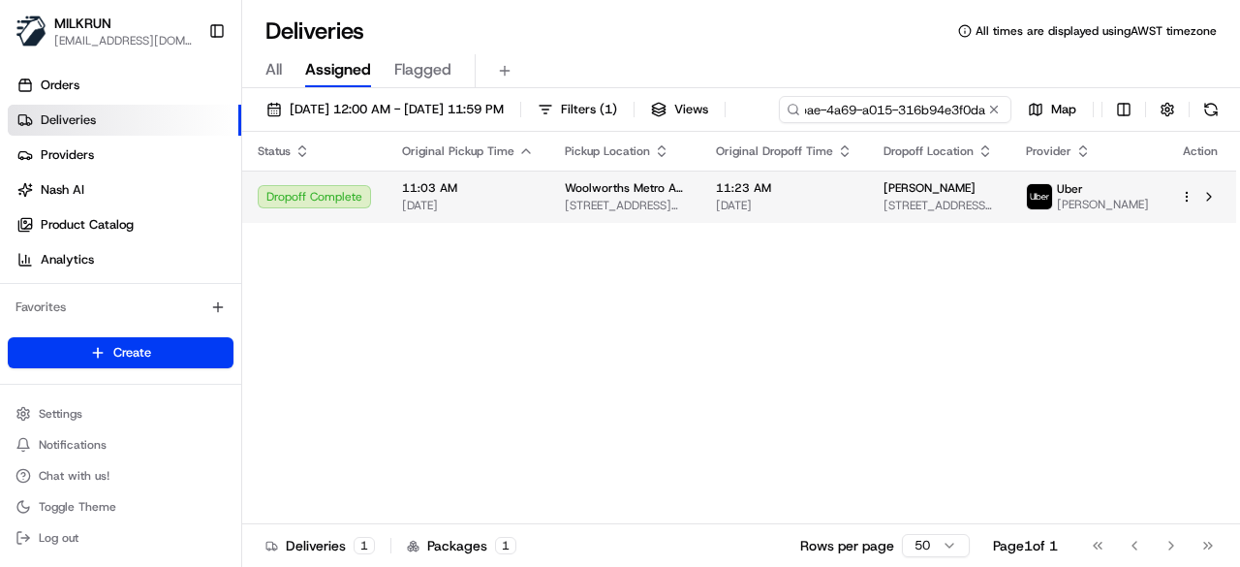
type input "8ff6598a-1bae-4a69-a015-316b94e3f0da"
click at [764, 232] on div "Status Original Pickup Time Pickup Location Original Dropoff Time Dropoff Locat…" at bounding box center [739, 328] width 994 height 392
click at [760, 212] on span "[DATE]" at bounding box center [784, 206] width 137 height 16
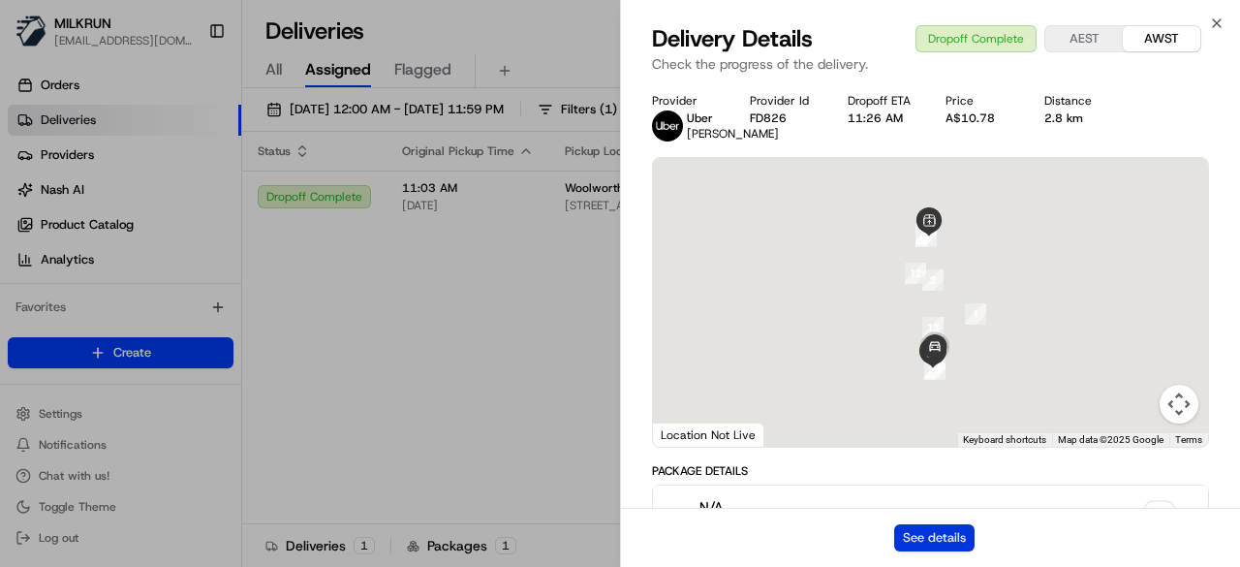
click at [926, 532] on button "See details" at bounding box center [934, 537] width 80 height 27
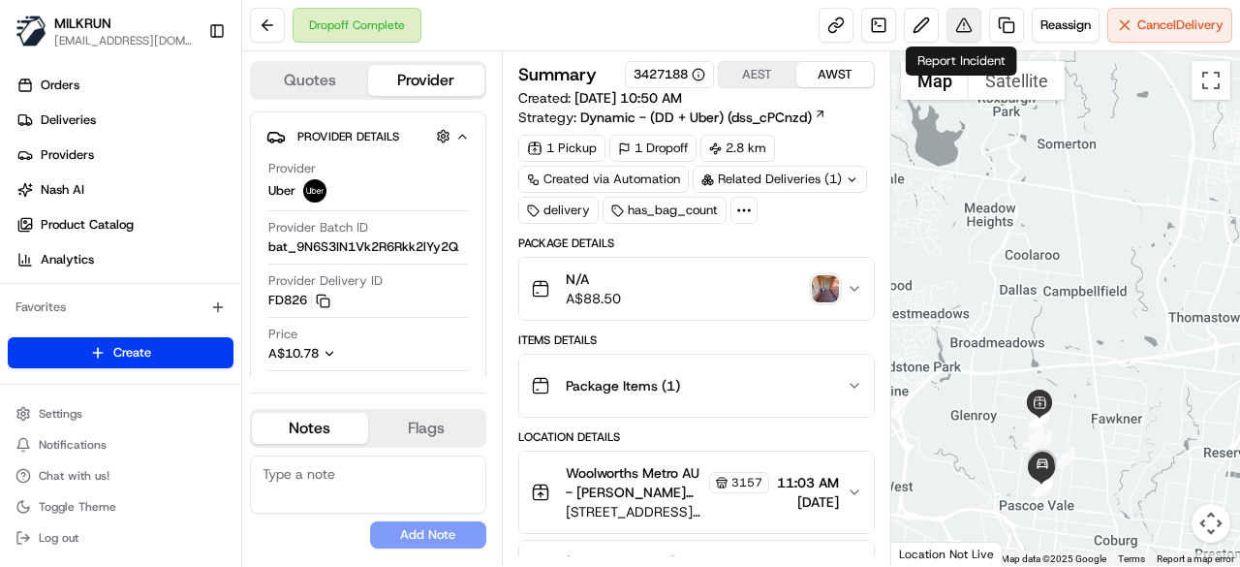
click at [954, 20] on button at bounding box center [964, 25] width 35 height 35
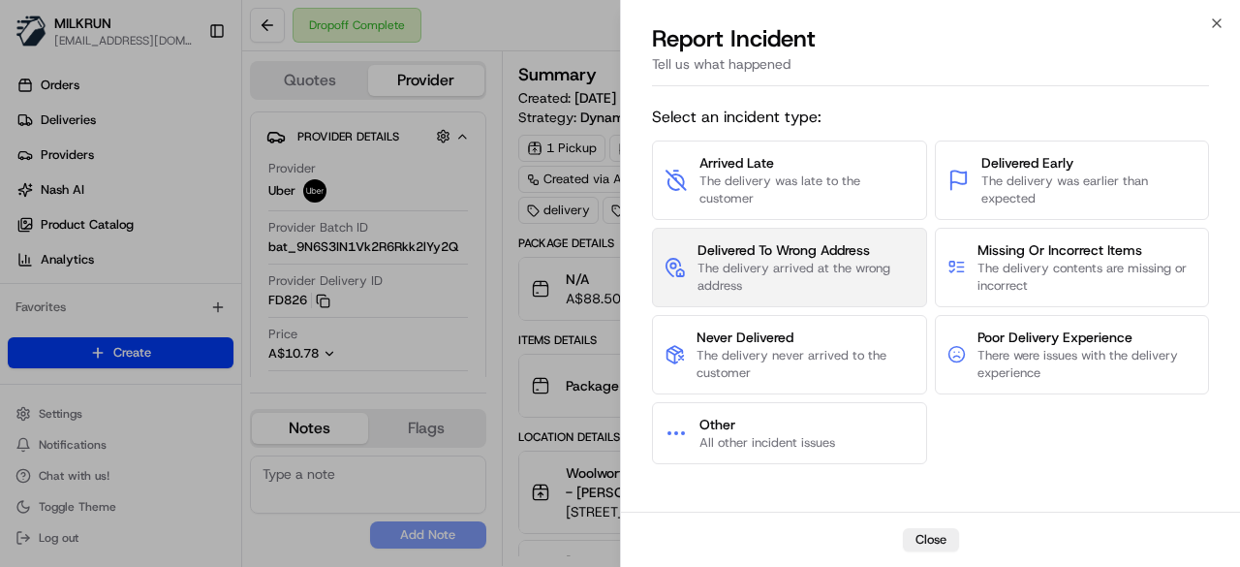
click at [794, 290] on span "The delivery arrived at the wrong address" at bounding box center [806, 277] width 217 height 35
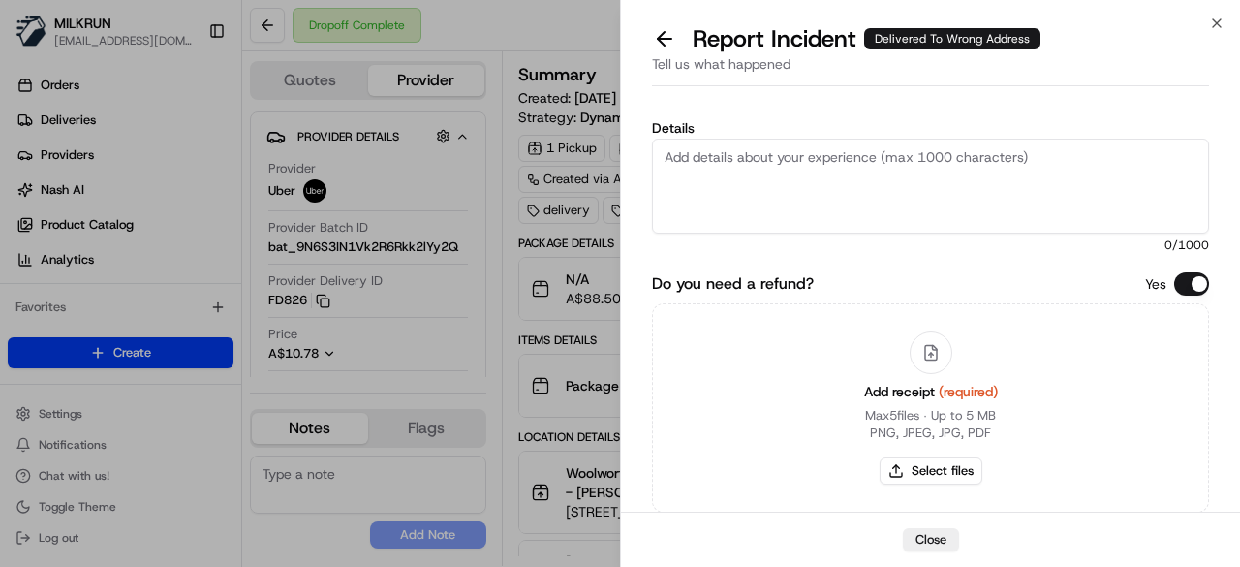
click at [864, 172] on textarea "Details" at bounding box center [930, 186] width 557 height 95
type textarea "Order was dropped off at the wrong location"
click at [953, 470] on button "Select files" at bounding box center [931, 470] width 103 height 27
type input "C:\fakepath\Screenshot [DATE] 115019.png"
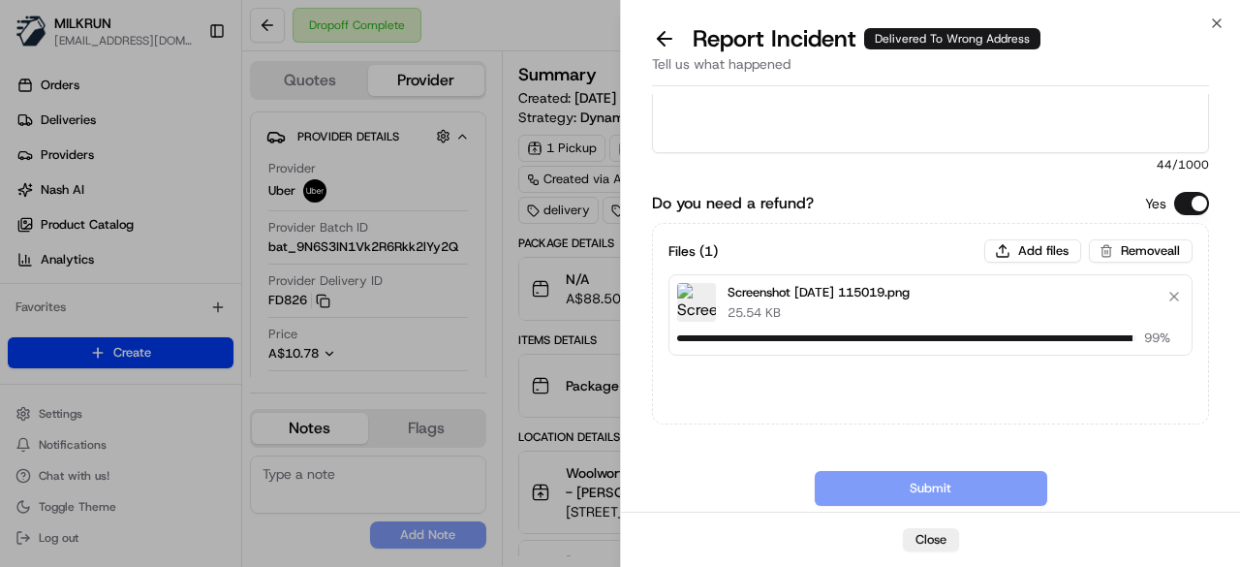
scroll to position [115, 0]
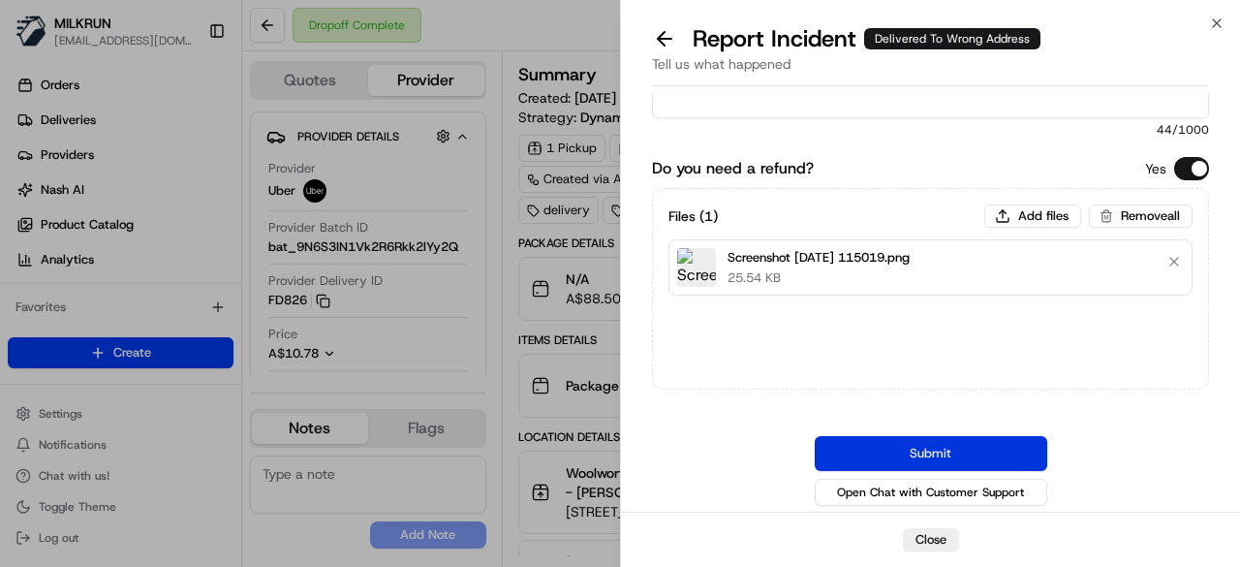
click at [936, 458] on button "Submit" at bounding box center [931, 453] width 233 height 35
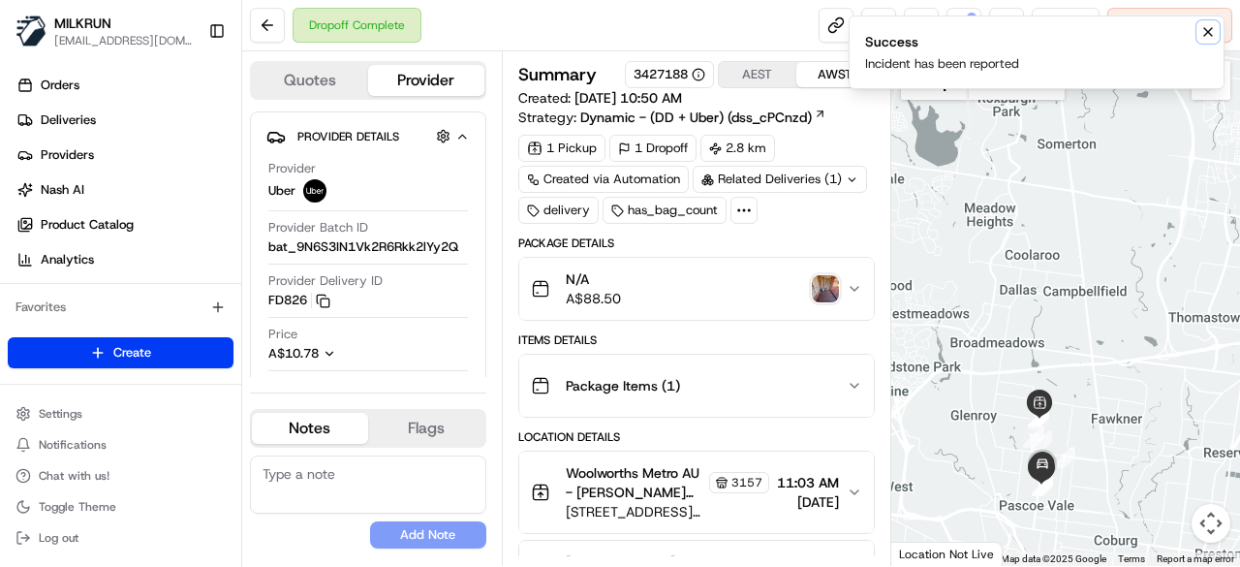
click at [1207, 36] on icon "Notifications (F8)" at bounding box center [1208, 32] width 16 height 16
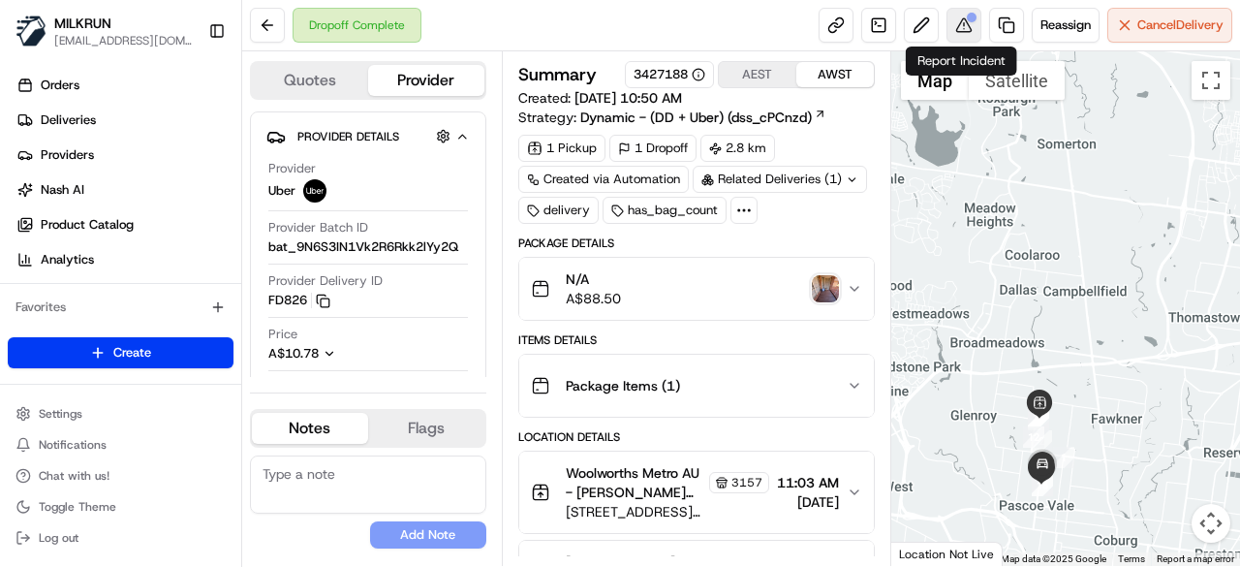
click at [961, 24] on button at bounding box center [964, 25] width 35 height 35
